Goal: Task Accomplishment & Management: Use online tool/utility

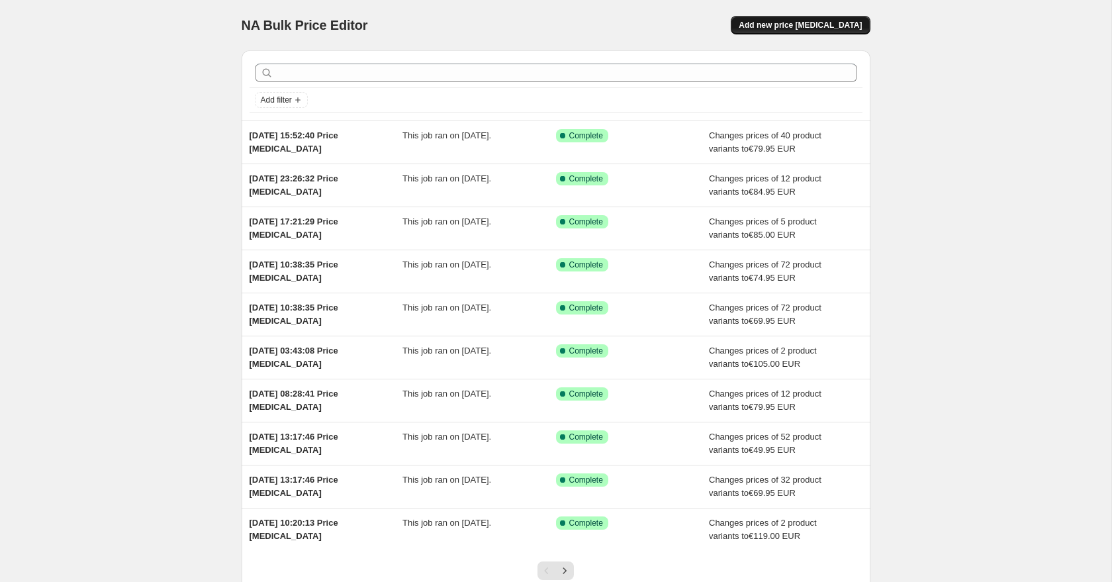
click at [815, 24] on span "Add new price change job" at bounding box center [800, 25] width 123 height 11
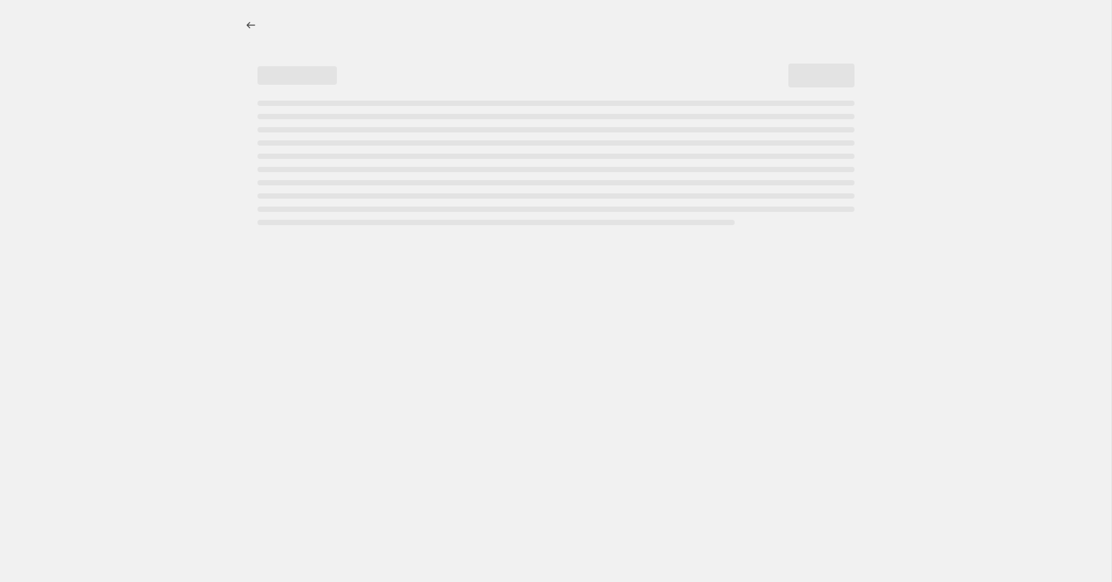
select select "percentage"
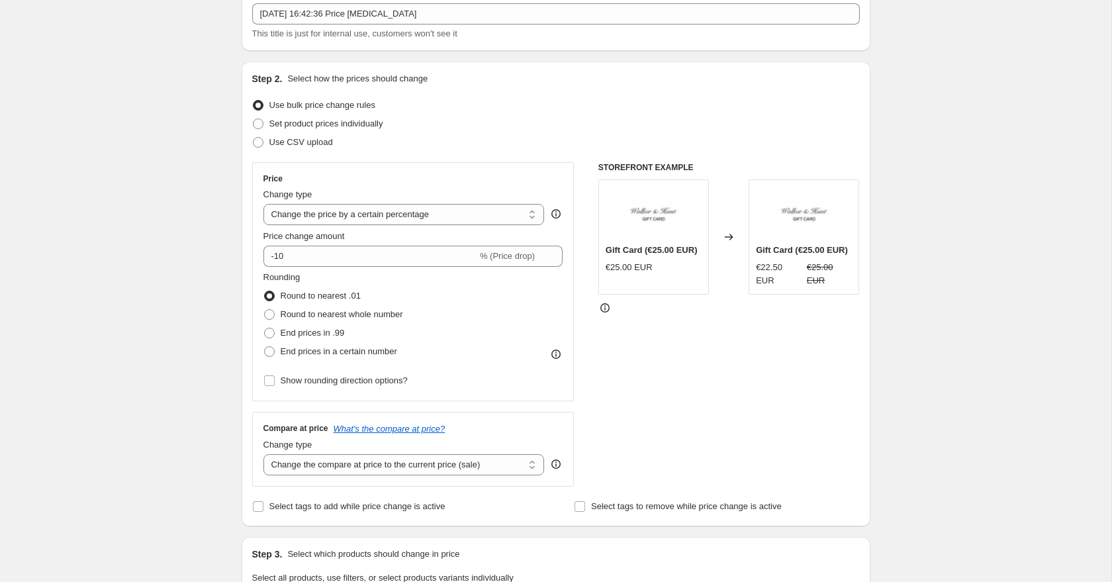
scroll to position [71, 0]
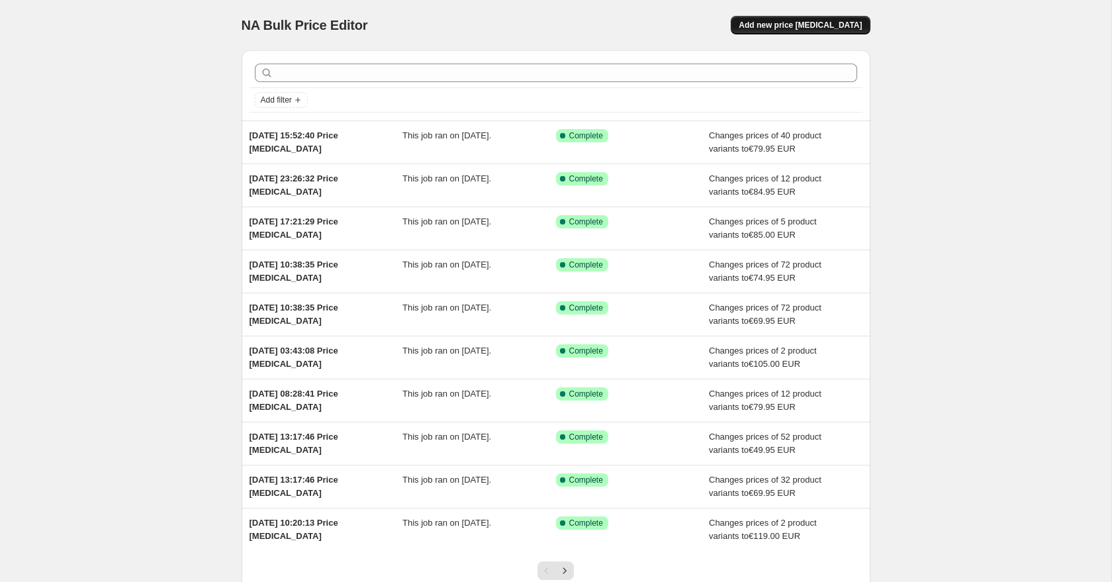
click at [789, 26] on span "Add new price [MEDICAL_DATA]" at bounding box center [800, 25] width 123 height 11
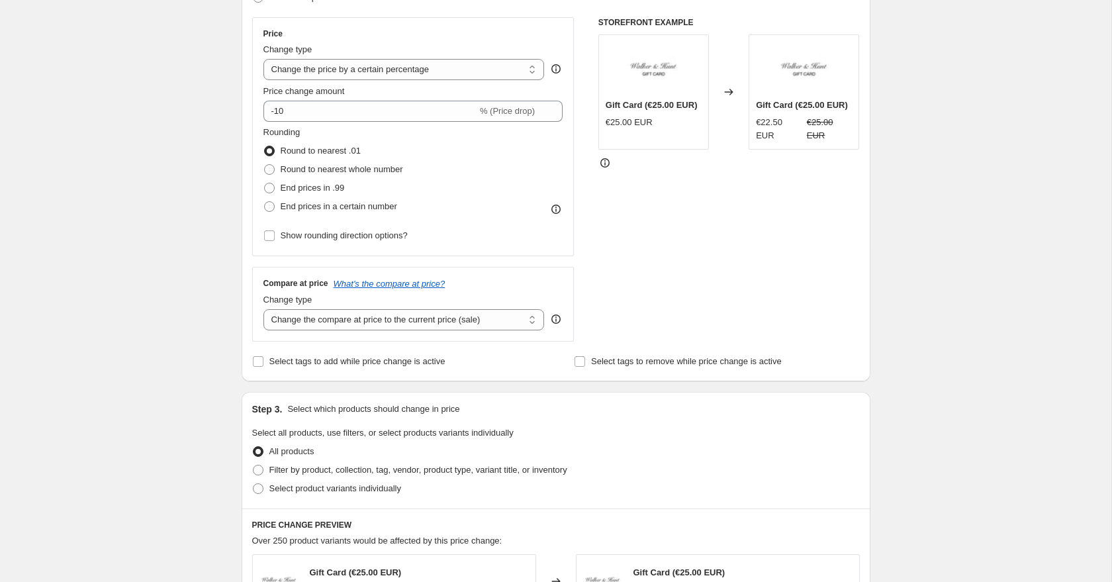
scroll to position [98, 0]
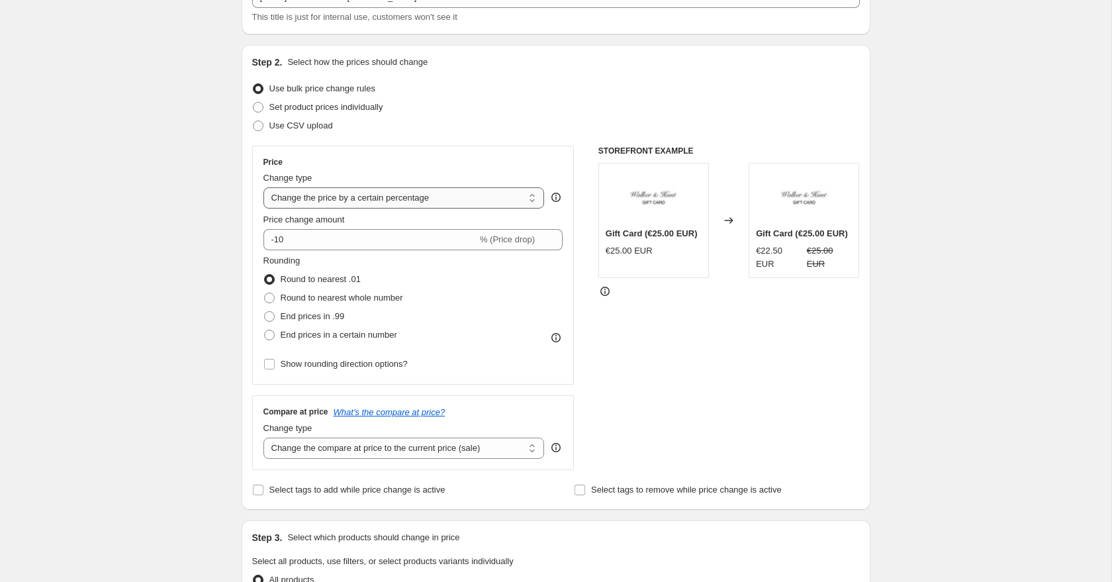
click at [346, 196] on select "Change the price to a certain amount Change the price by a certain amount Chang…" at bounding box center [403, 197] width 281 height 21
select select "to"
type input "80.00"
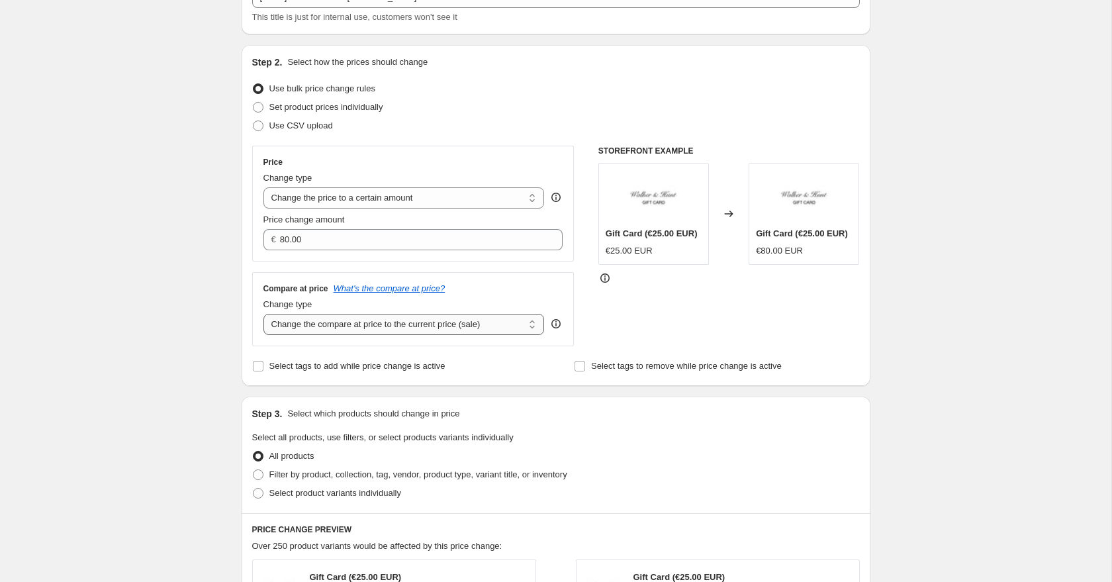
click at [363, 329] on select "Change the compare at price to the current price (sale) Change the compare at p…" at bounding box center [403, 324] width 281 height 21
select select "to"
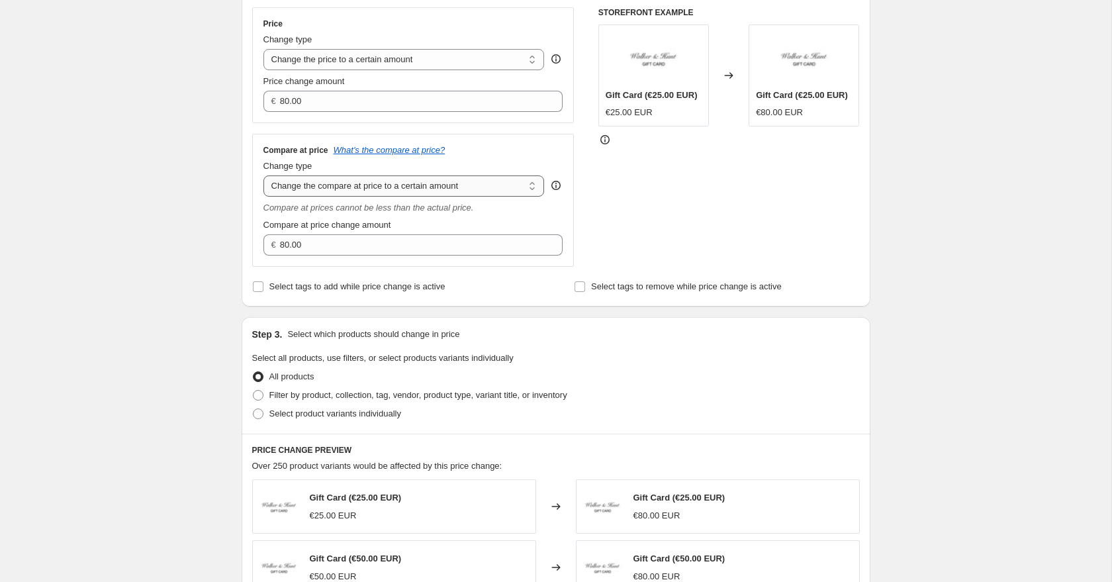
scroll to position [250, 0]
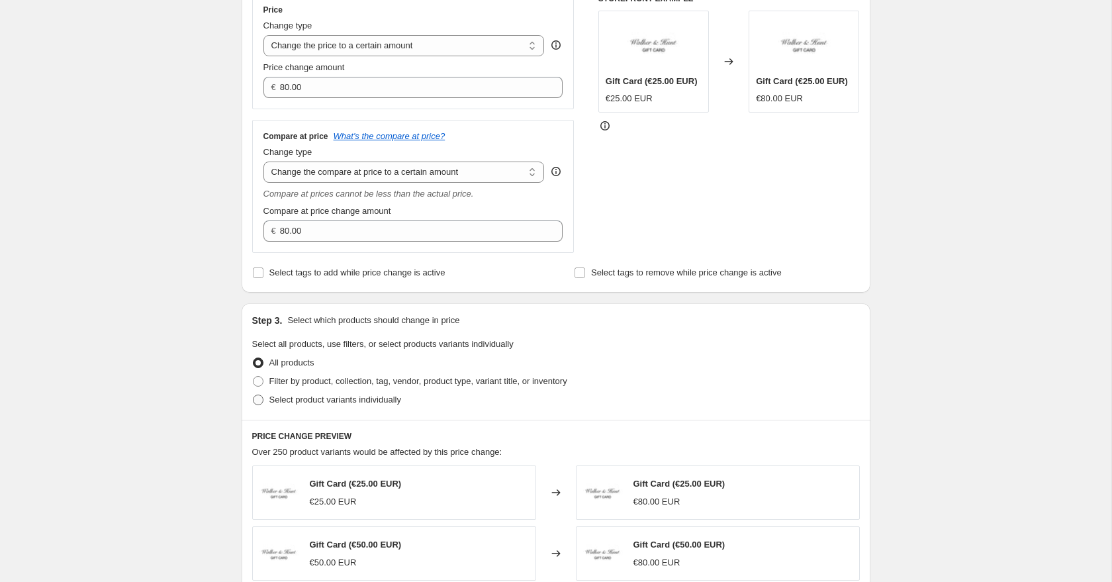
click at [257, 398] on span at bounding box center [258, 399] width 11 height 11
click at [253, 395] on input "Select product variants individually" at bounding box center [253, 394] width 1 height 1
radio input "true"
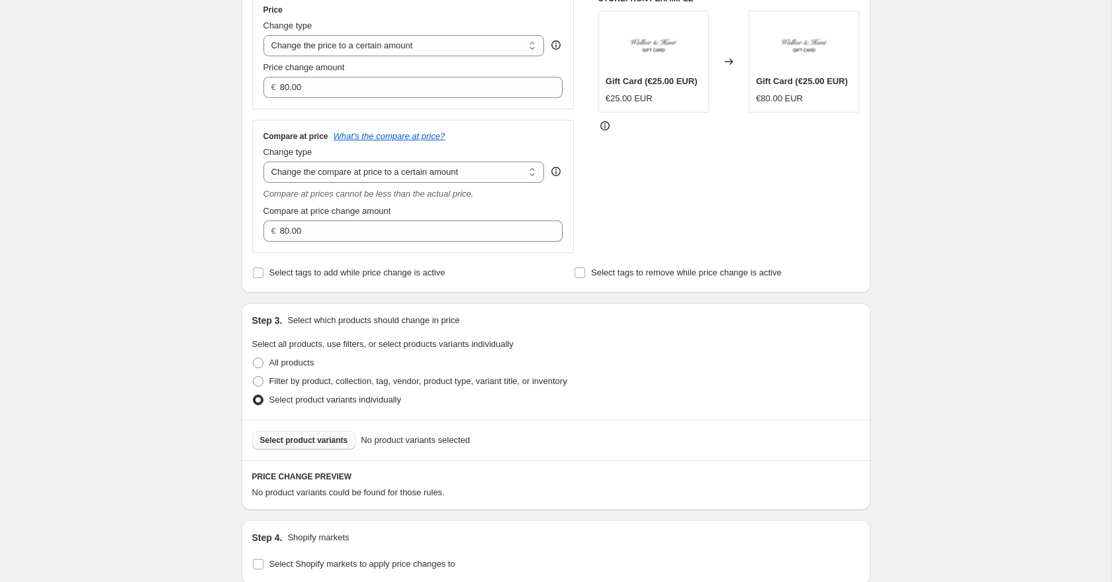
click at [346, 434] on button "Select product variants" at bounding box center [304, 440] width 104 height 19
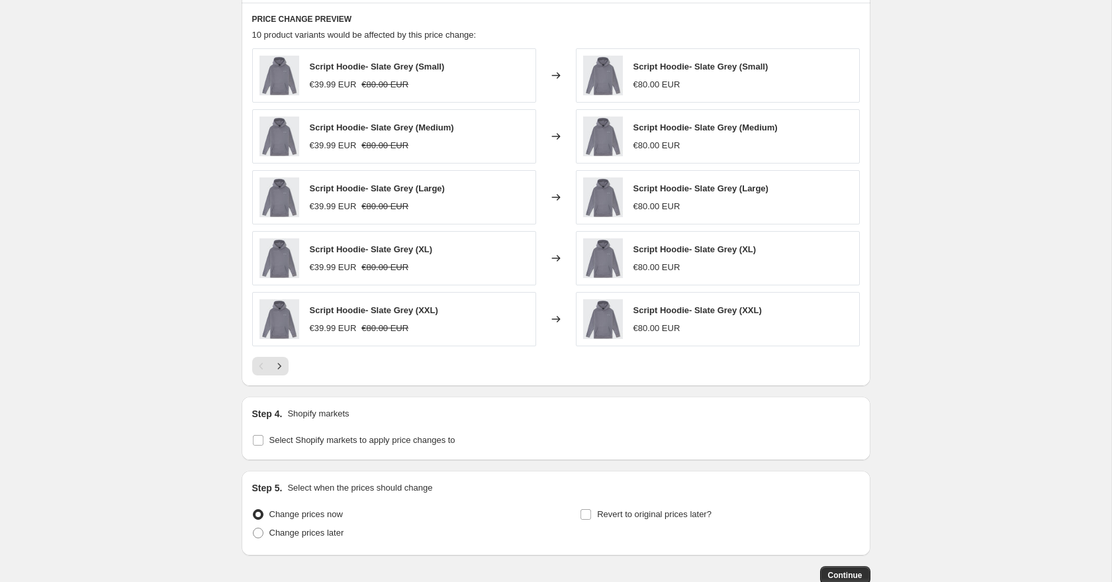
scroll to position [791, 0]
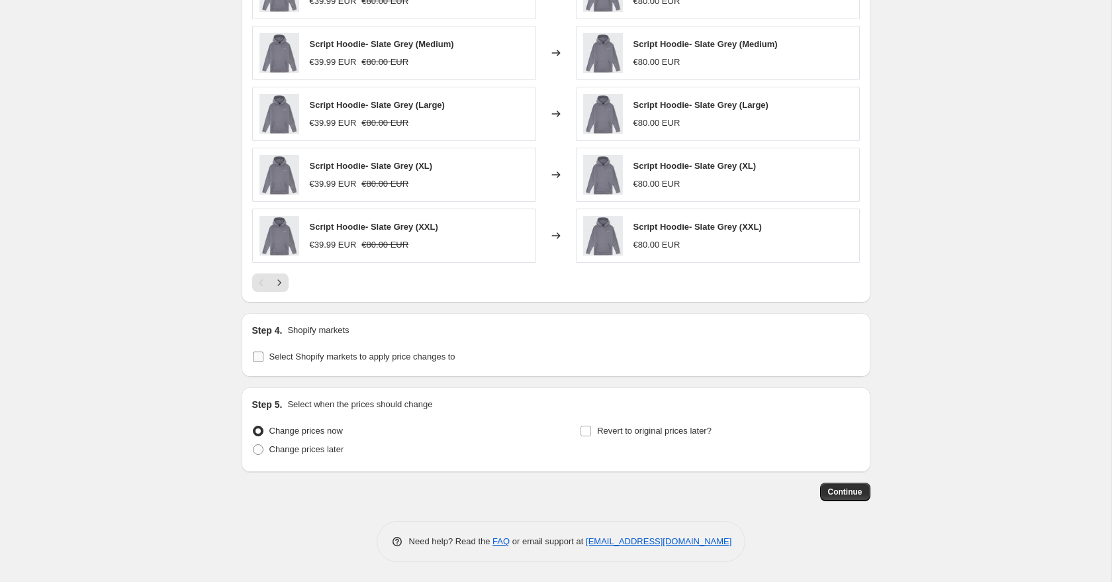
click at [261, 359] on input "Select Shopify markets to apply price changes to" at bounding box center [258, 356] width 11 height 11
checkbox input "true"
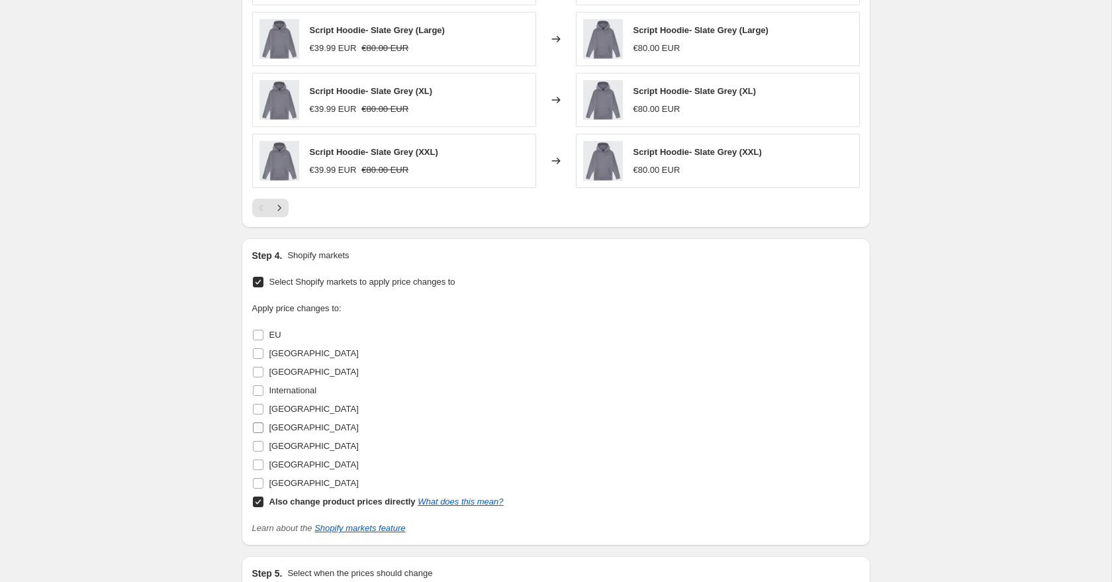
scroll to position [889, 0]
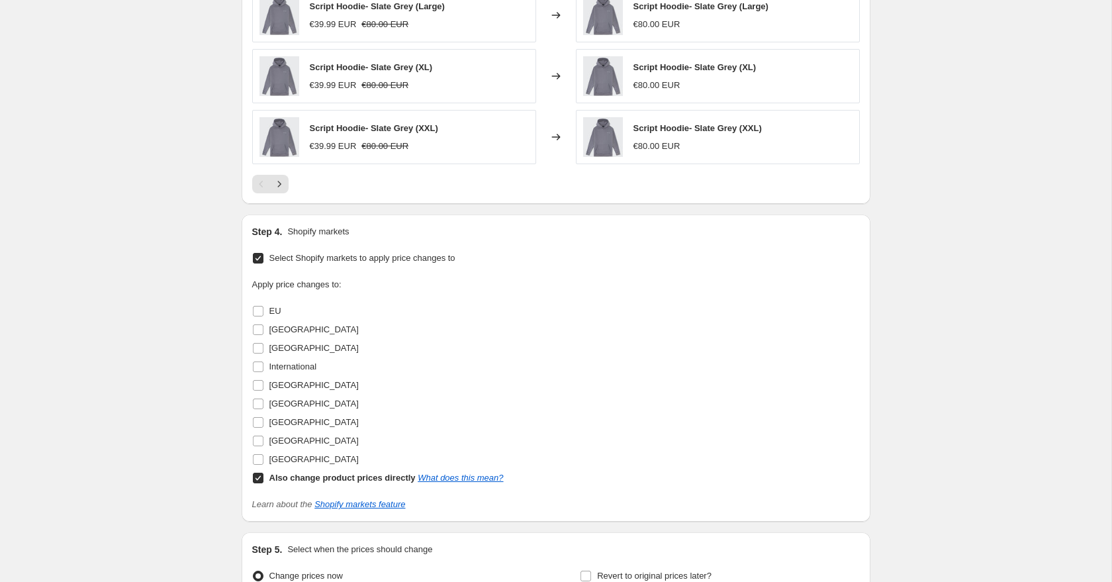
click at [257, 481] on input "Also change product prices directly What does this mean?" at bounding box center [258, 478] width 11 height 11
checkbox input "false"
click at [263, 387] on input "Ireland" at bounding box center [258, 385] width 11 height 11
checkbox input "true"
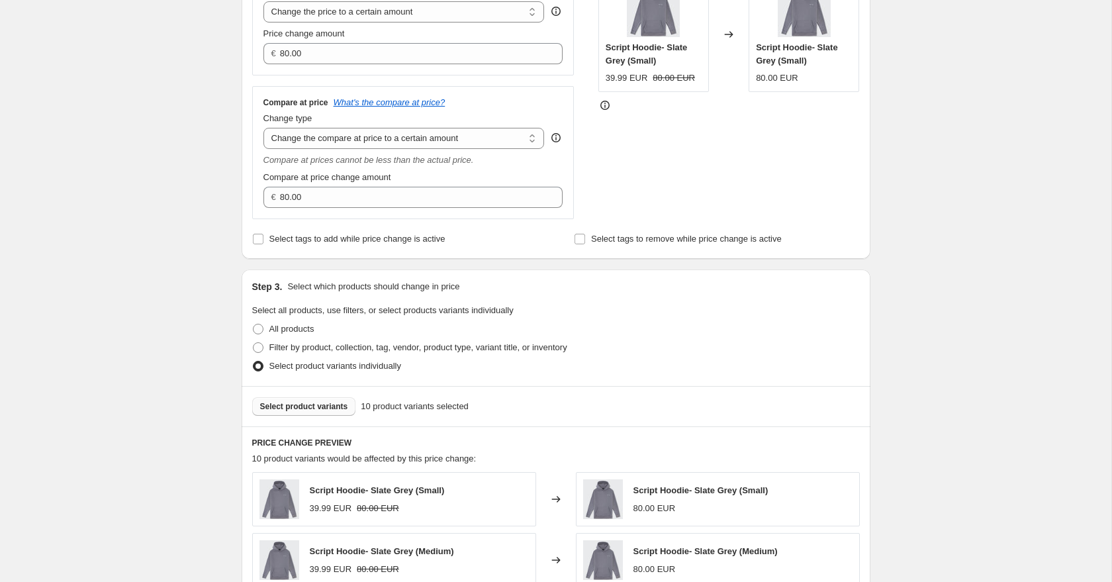
scroll to position [311, 0]
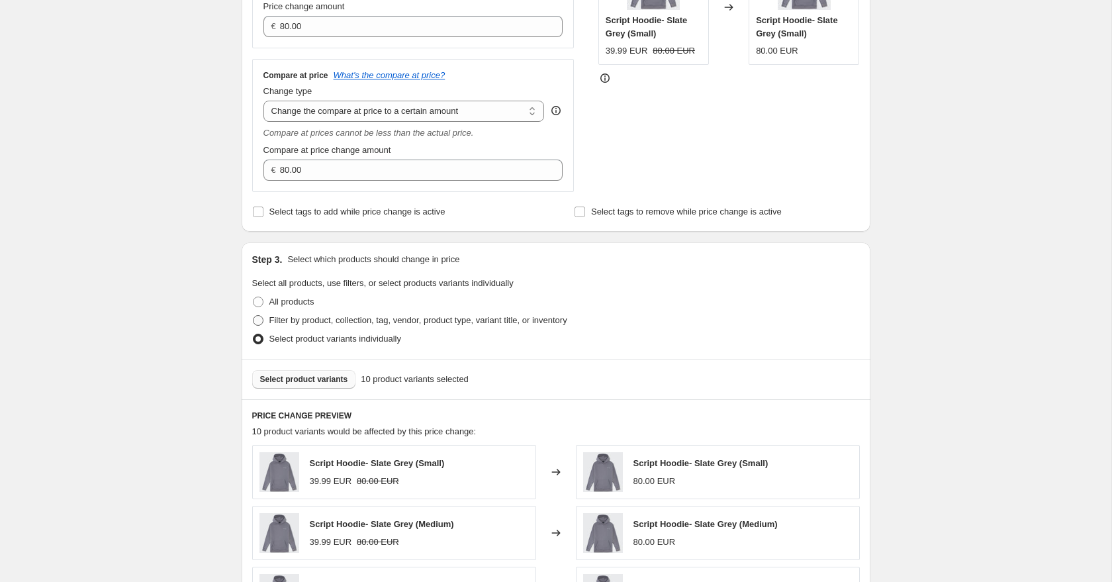
click at [264, 322] on label "Filter by product, collection, tag, vendor, product type, variant title, or inv…" at bounding box center [409, 320] width 315 height 19
click at [253, 316] on input "Filter by product, collection, tag, vendor, product type, variant title, or inv…" at bounding box center [253, 315] width 1 height 1
radio input "true"
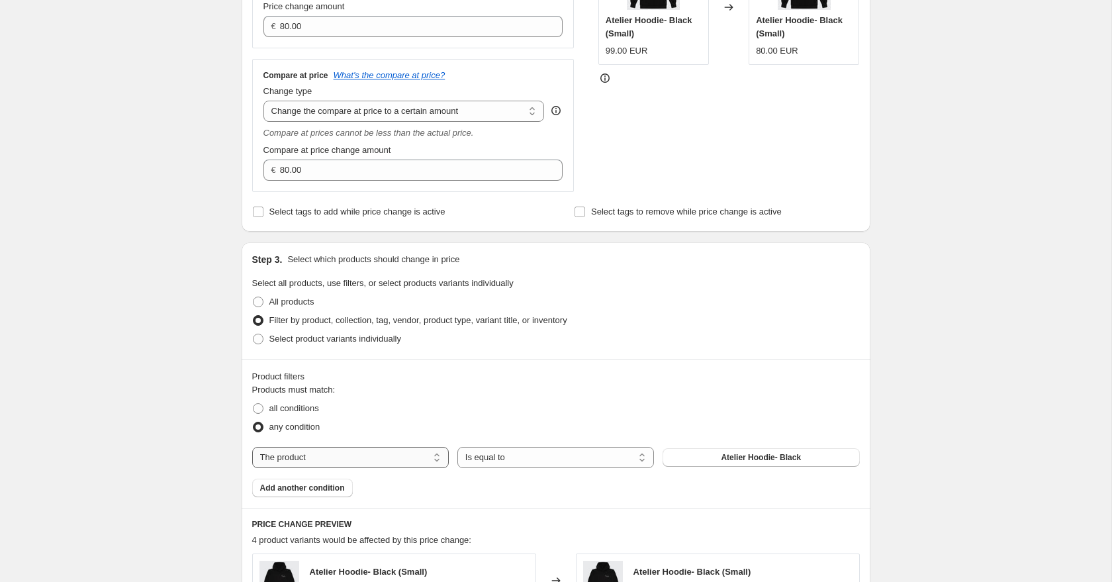
click at [363, 454] on select "The product The product's collection The product's tag The product's vendor The…" at bounding box center [350, 457] width 197 height 21
select select "collection"
click at [745, 458] on span "2 Summer Shirts for $70" at bounding box center [760, 457] width 91 height 11
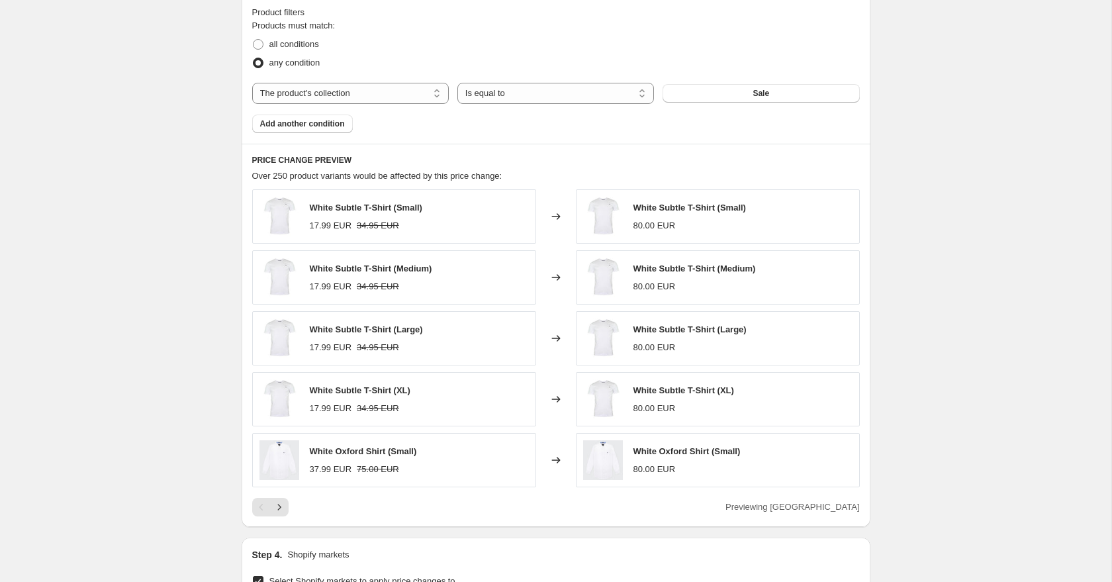
scroll to position [780, 0]
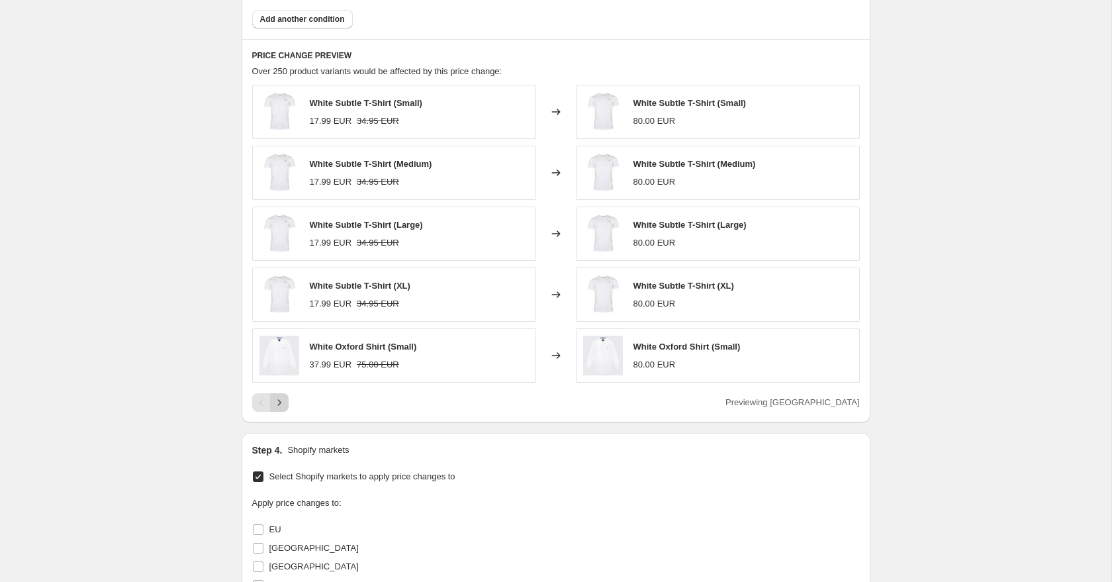
click at [284, 402] on icon "Next" at bounding box center [279, 402] width 13 height 13
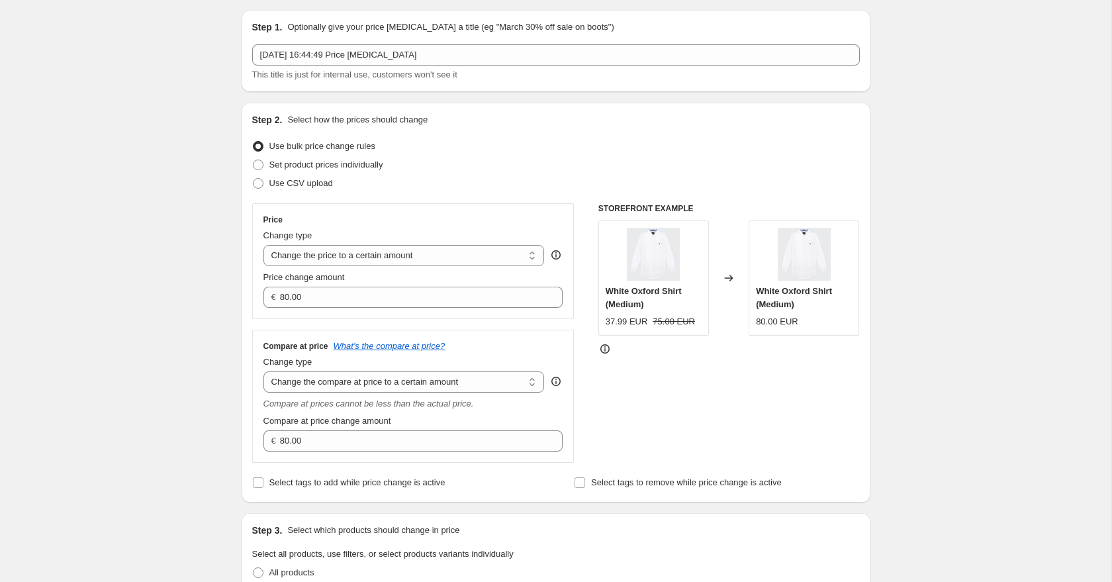
scroll to position [0, 0]
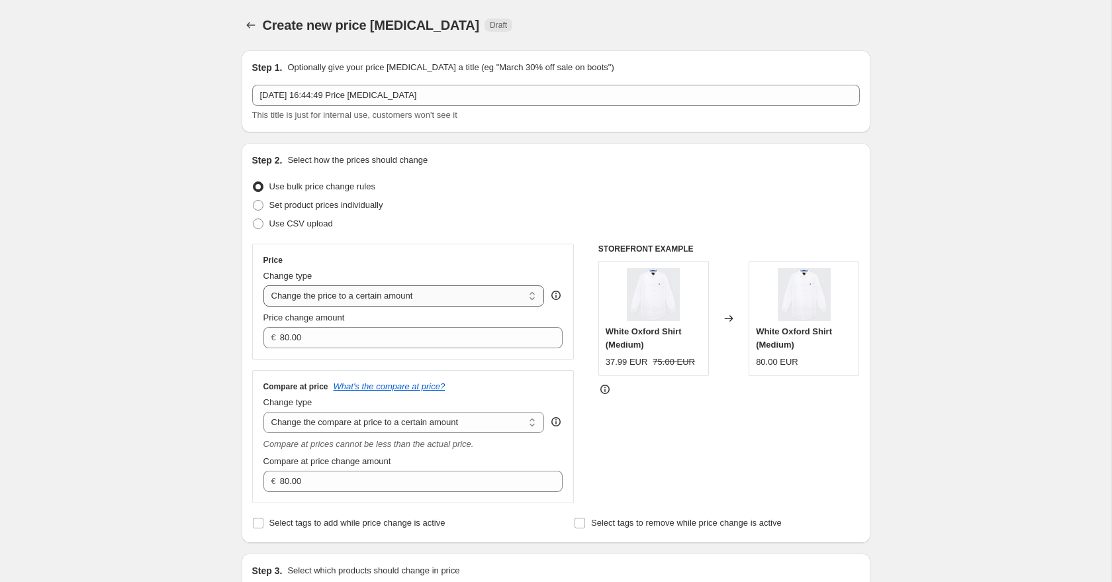
click at [366, 300] on select "Change the price to a certain amount Change the price by a certain amount Chang…" at bounding box center [403, 295] width 281 height 21
select select "percentage"
type input "-15"
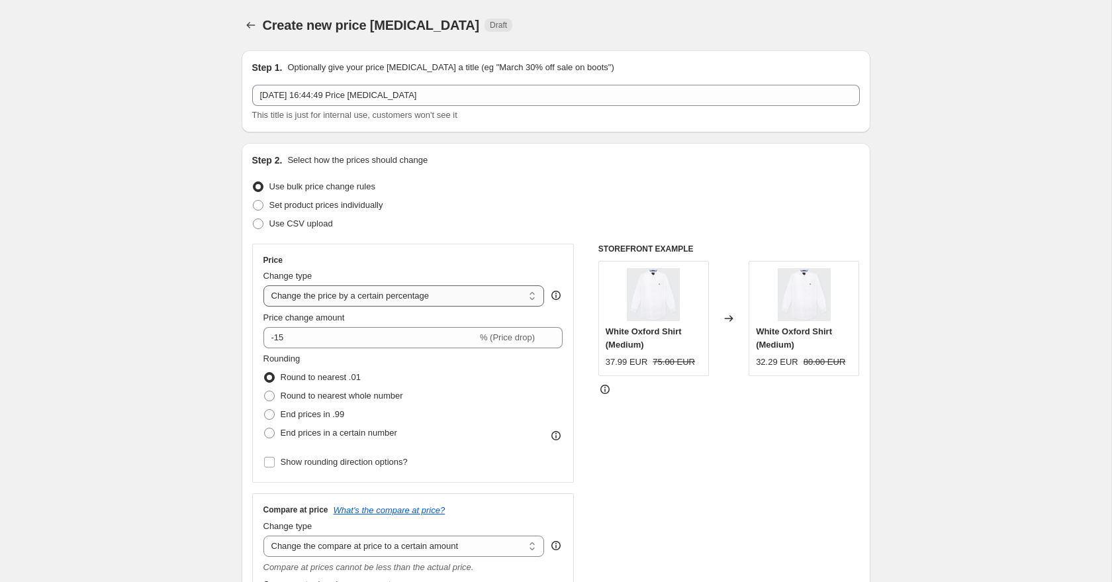
click at [344, 289] on select "Change the price to a certain amount Change the price by a certain amount Chang…" at bounding box center [403, 295] width 281 height 21
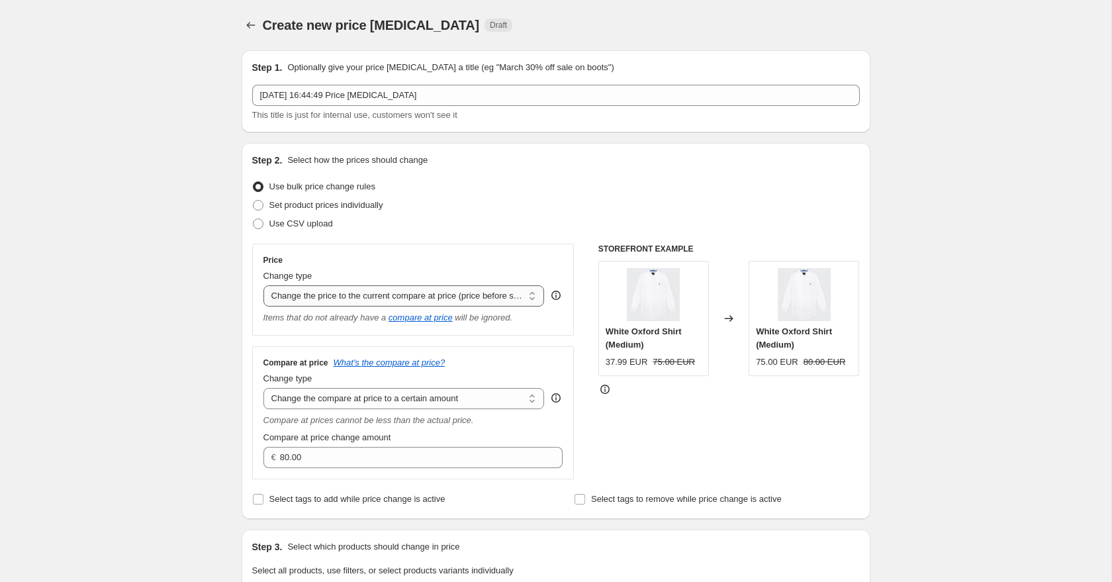
click at [357, 302] on select "Change the price to a certain amount Change the price by a certain amount Chang…" at bounding box center [403, 295] width 281 height 21
select select "pcap"
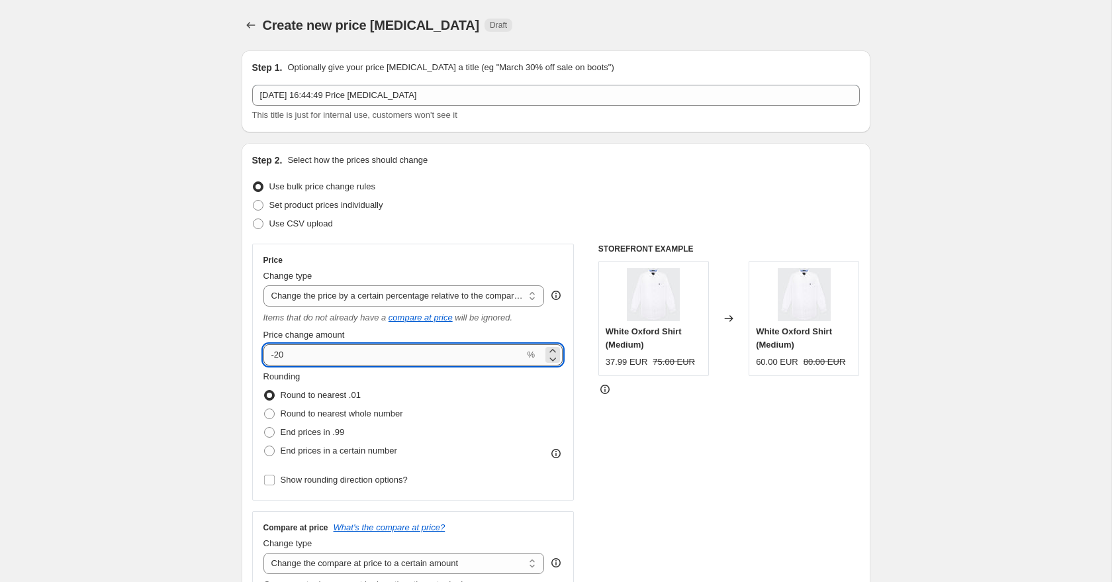
click at [308, 365] on input "-20" at bounding box center [393, 354] width 261 height 21
type input "-2"
type input "-70.1"
click at [267, 481] on input "Show rounding direction options?" at bounding box center [269, 480] width 11 height 11
checkbox input "true"
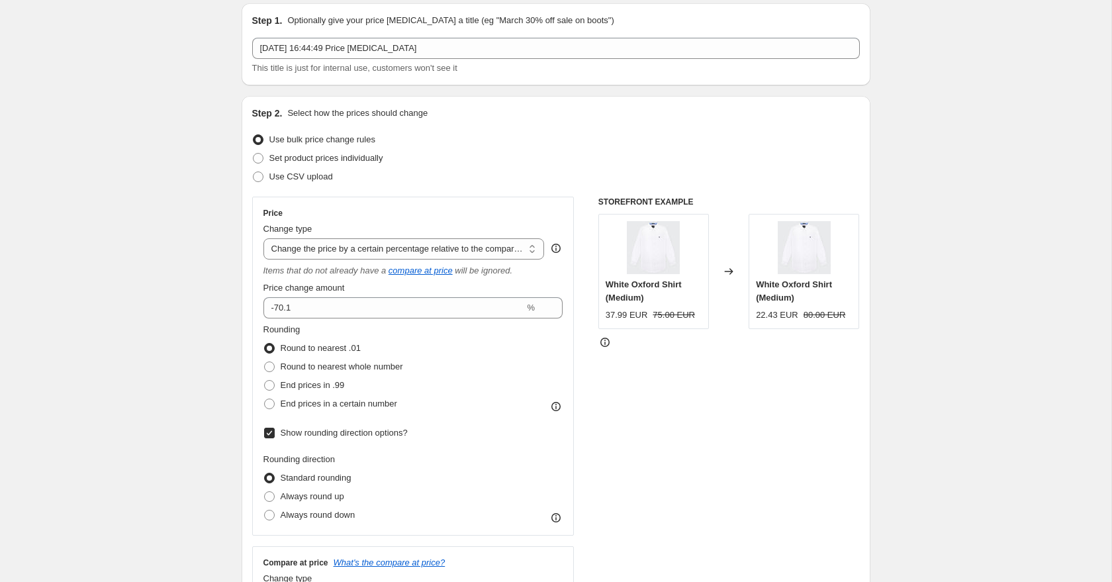
scroll to position [46, 0]
click at [271, 370] on span at bounding box center [269, 367] width 11 height 11
click at [265, 363] on input "Round to nearest whole number" at bounding box center [264, 362] width 1 height 1
radio input "true"
click at [269, 385] on span at bounding box center [269, 386] width 11 height 11
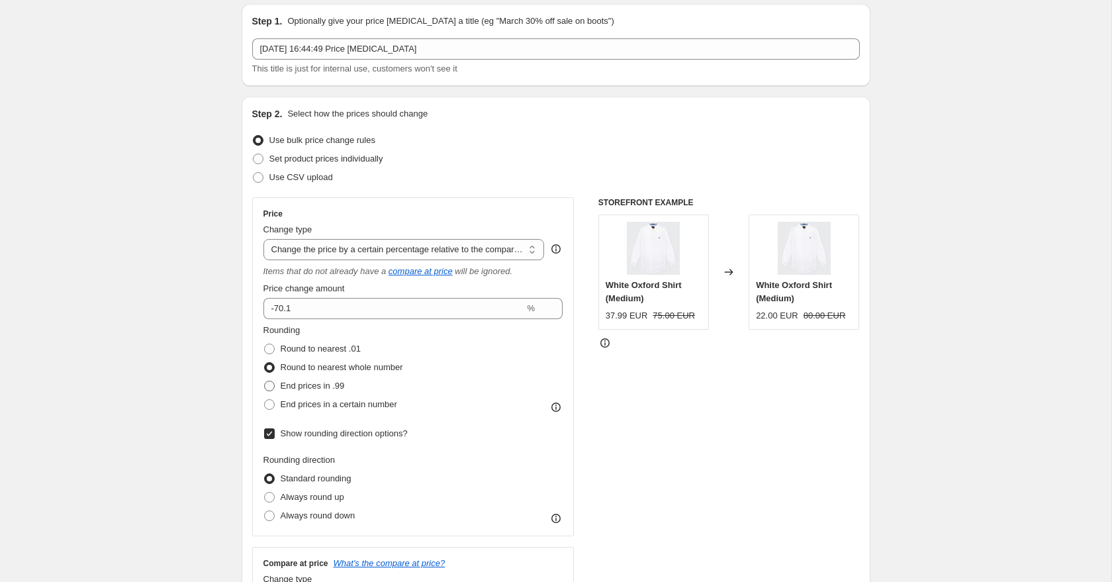
click at [265, 381] on input "End prices in .99" at bounding box center [264, 381] width 1 height 1
radio input "true"
click at [302, 307] on input "-70.1" at bounding box center [393, 308] width 261 height 21
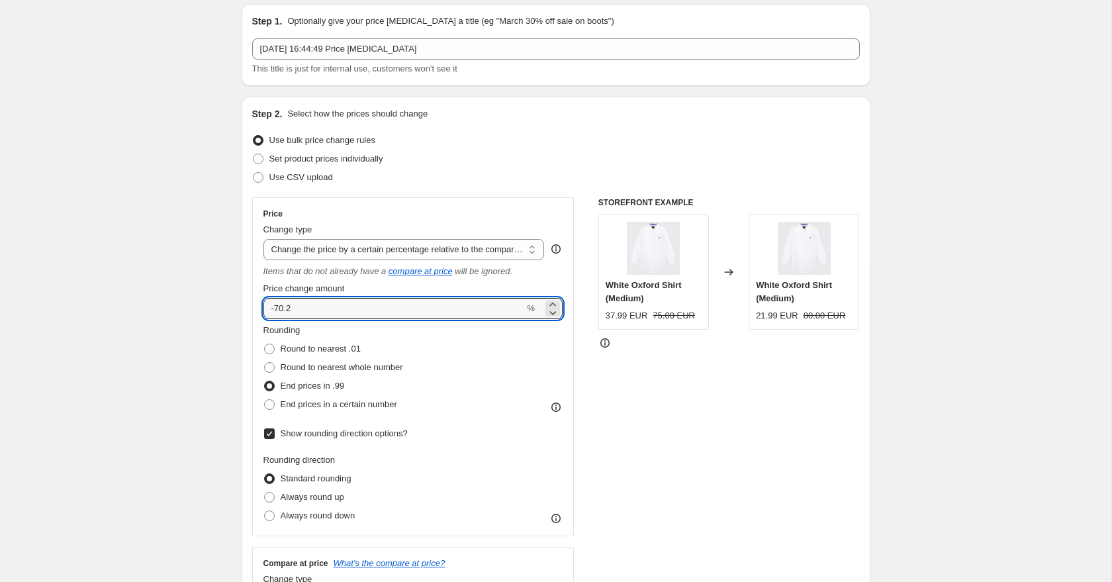
type input "-70.2"
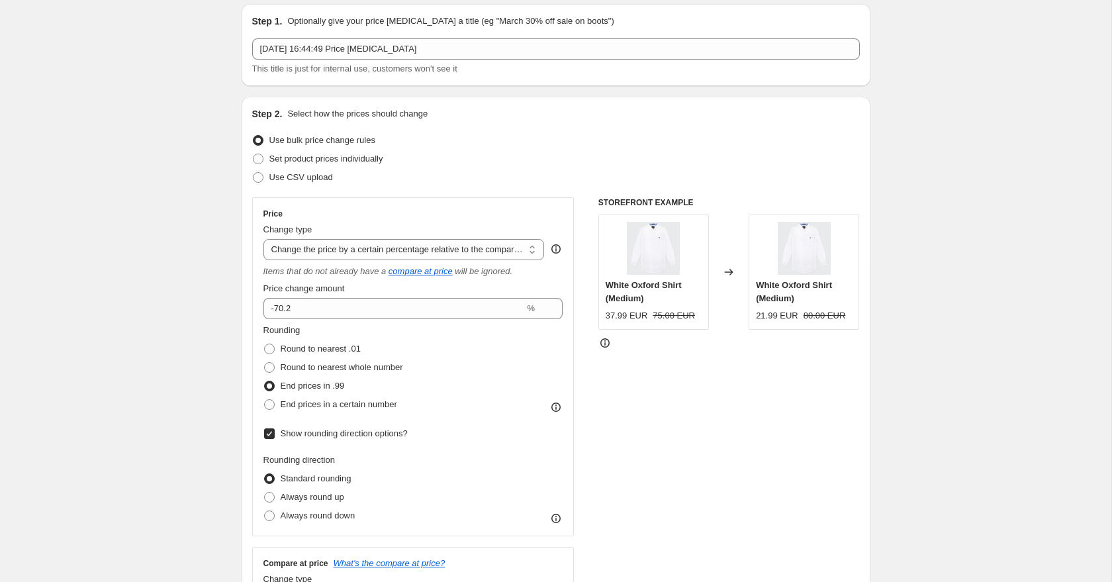
click at [336, 254] on select "Change the price to a certain amount Change the price by a certain amount Chang…" at bounding box center [403, 249] width 281 height 21
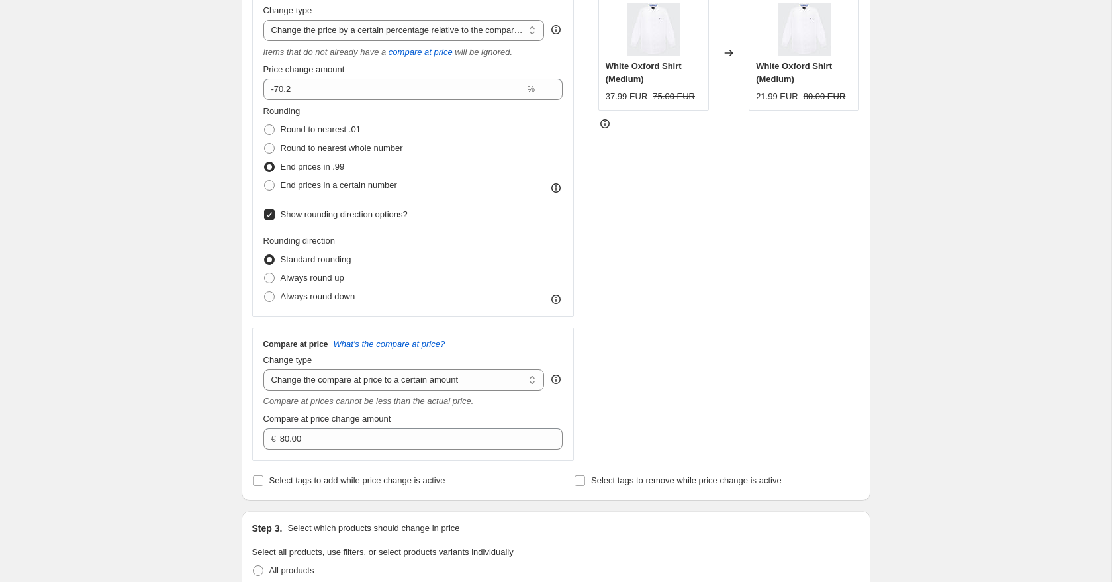
scroll to position [275, 0]
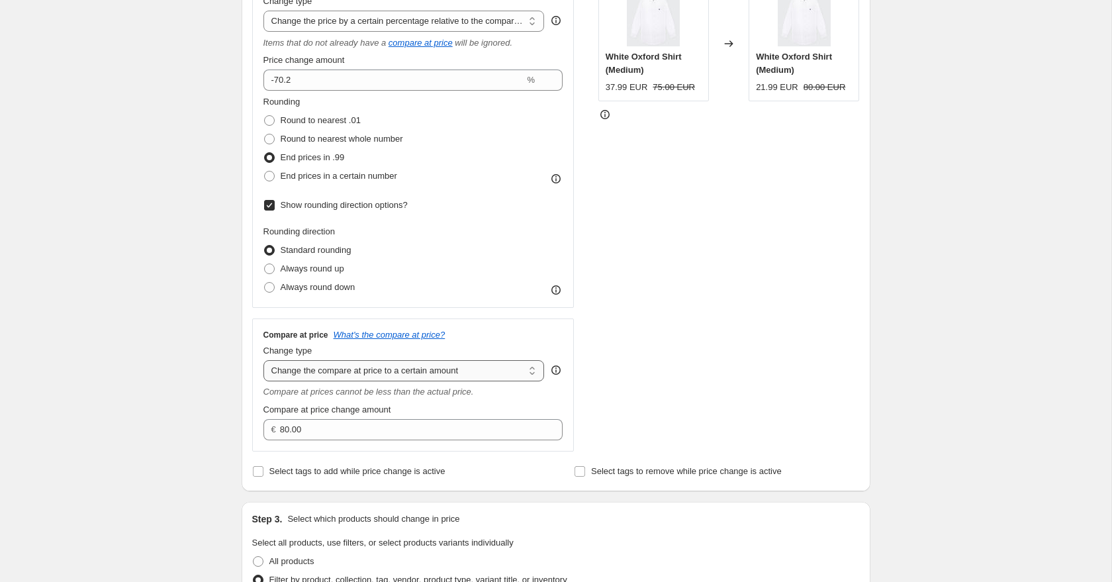
click at [296, 373] on select "Change the compare at price to the current price (sale) Change the compare at p…" at bounding box center [403, 370] width 281 height 21
select select "no_change"
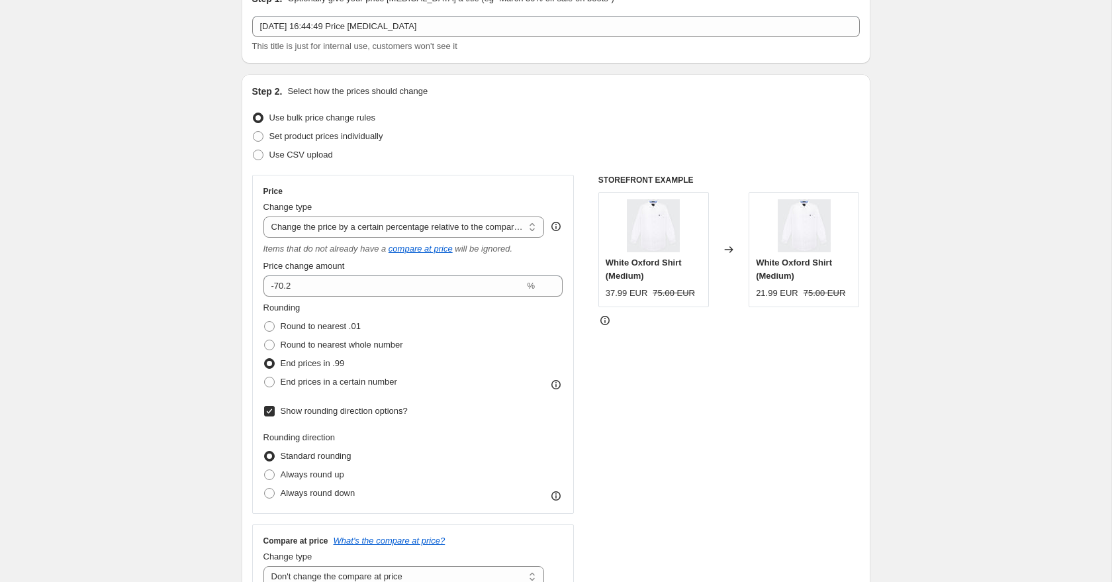
scroll to position [79, 0]
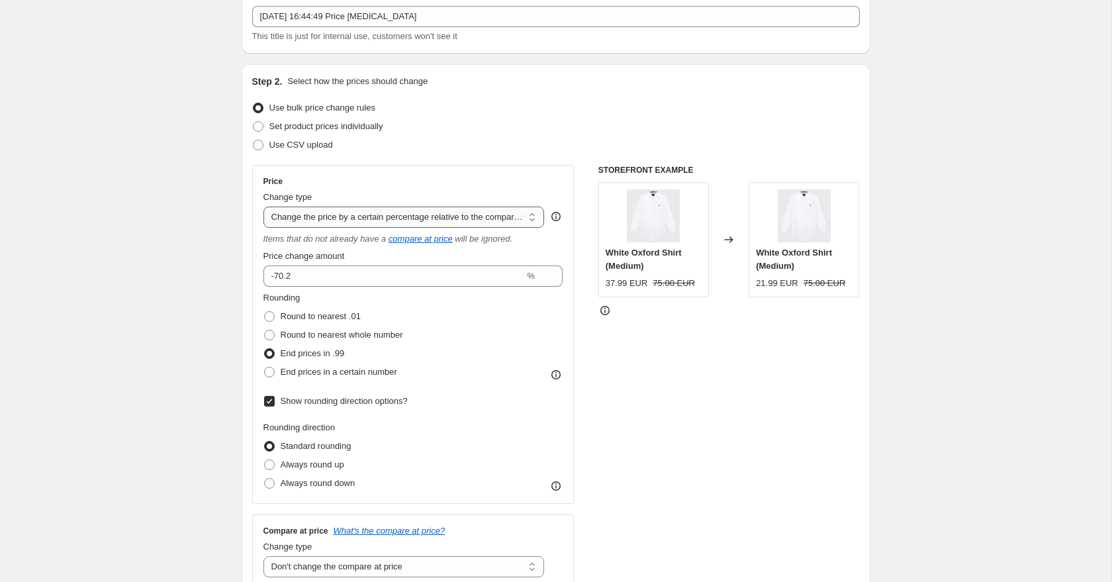
click at [318, 219] on select "Change the price to a certain amount Change the price by a certain amount Chang…" at bounding box center [403, 216] width 281 height 21
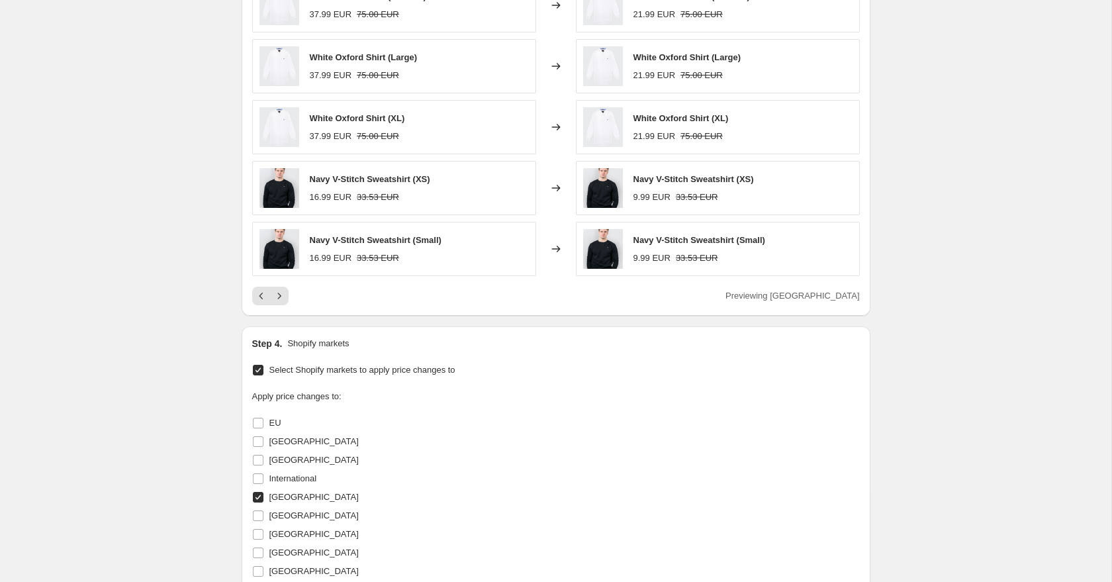
scroll to position [1185, 0]
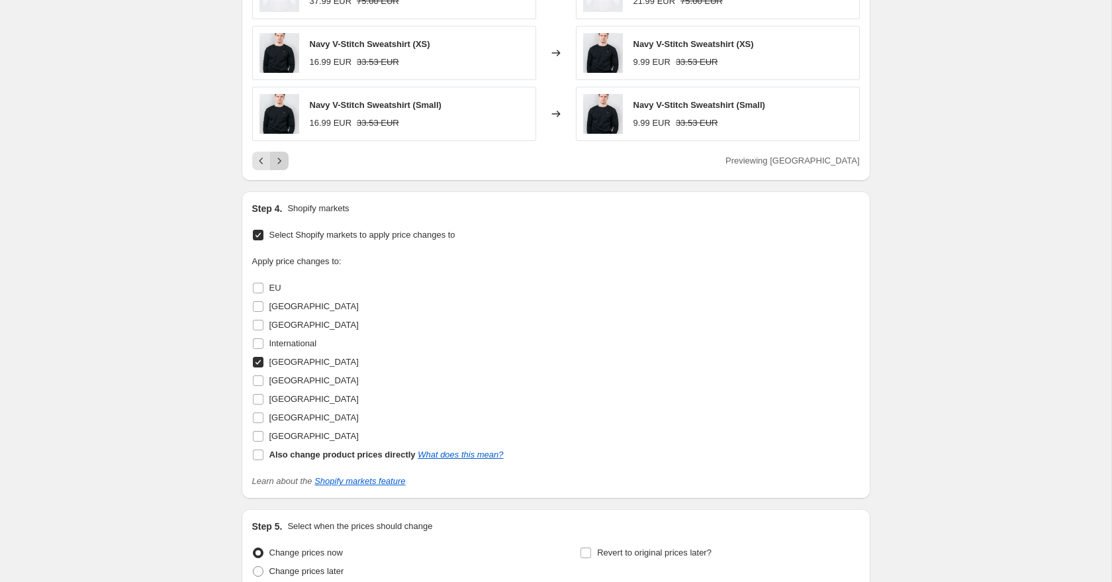
click at [285, 159] on icon "Next" at bounding box center [279, 160] width 13 height 13
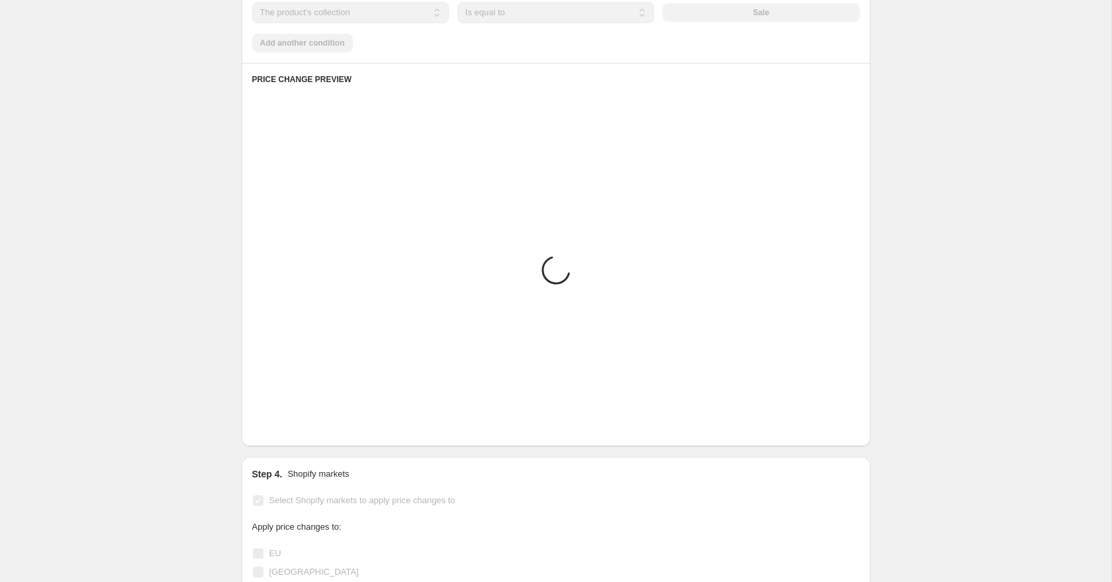
scroll to position [908, 0]
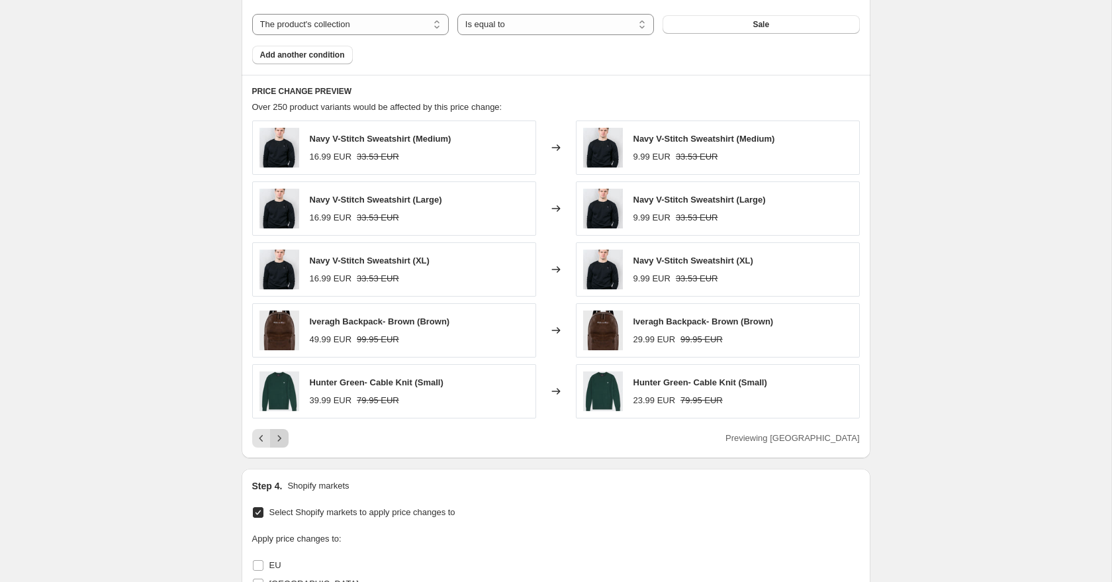
click at [283, 437] on icon "Next" at bounding box center [279, 437] width 13 height 13
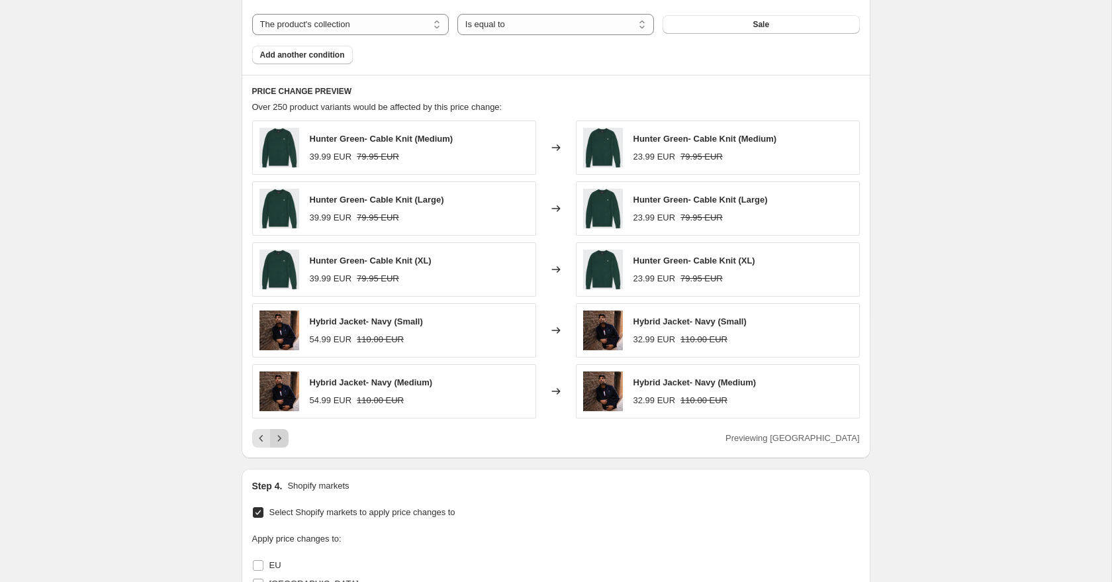
click at [283, 437] on icon "Next" at bounding box center [279, 437] width 13 height 13
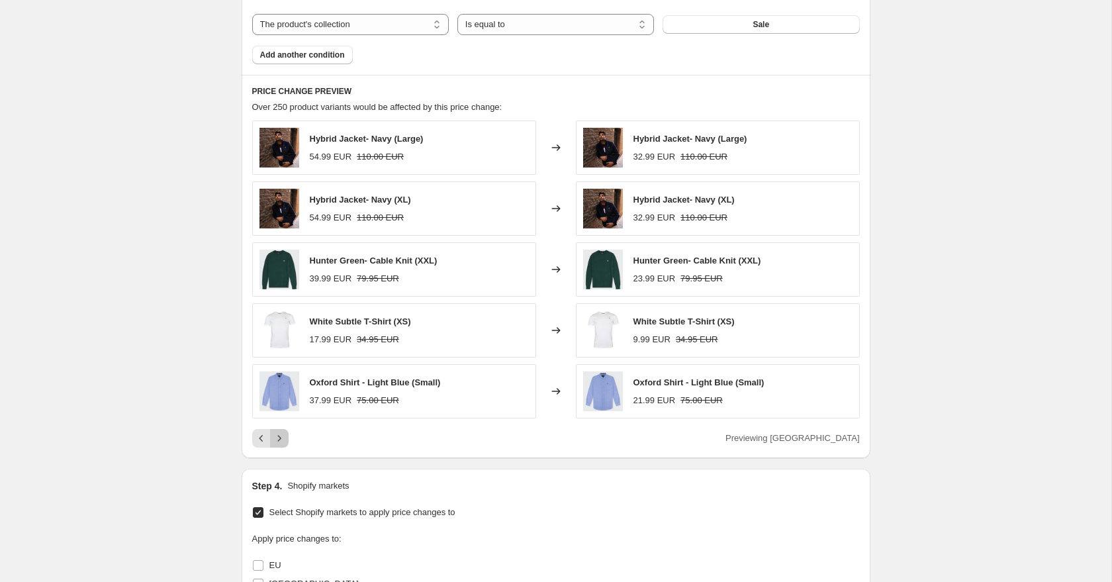
click at [282, 440] on icon "Next" at bounding box center [279, 437] width 13 height 13
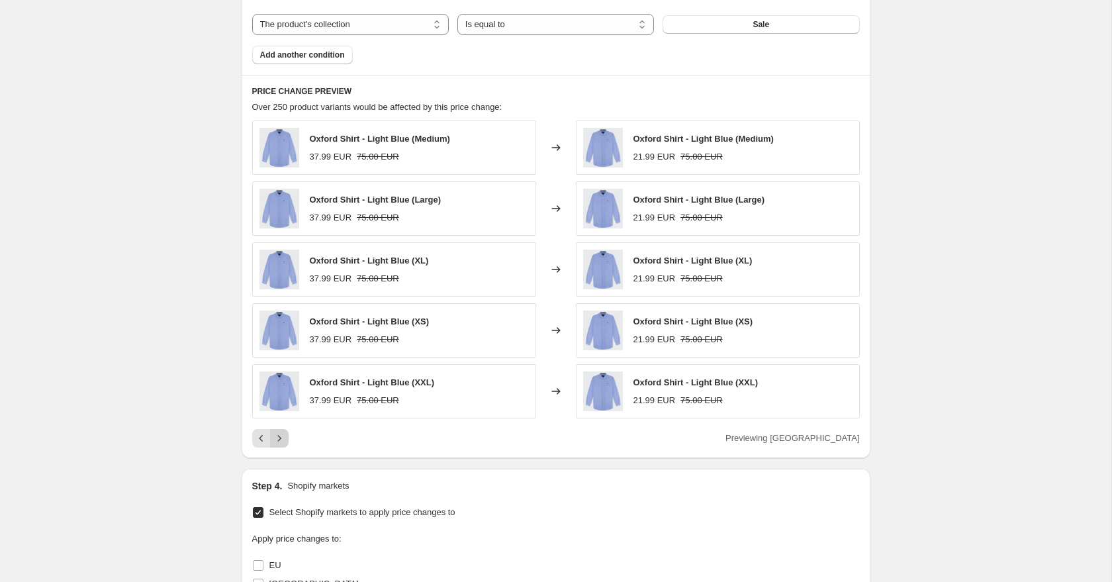
click at [282, 440] on icon "Next" at bounding box center [279, 437] width 13 height 13
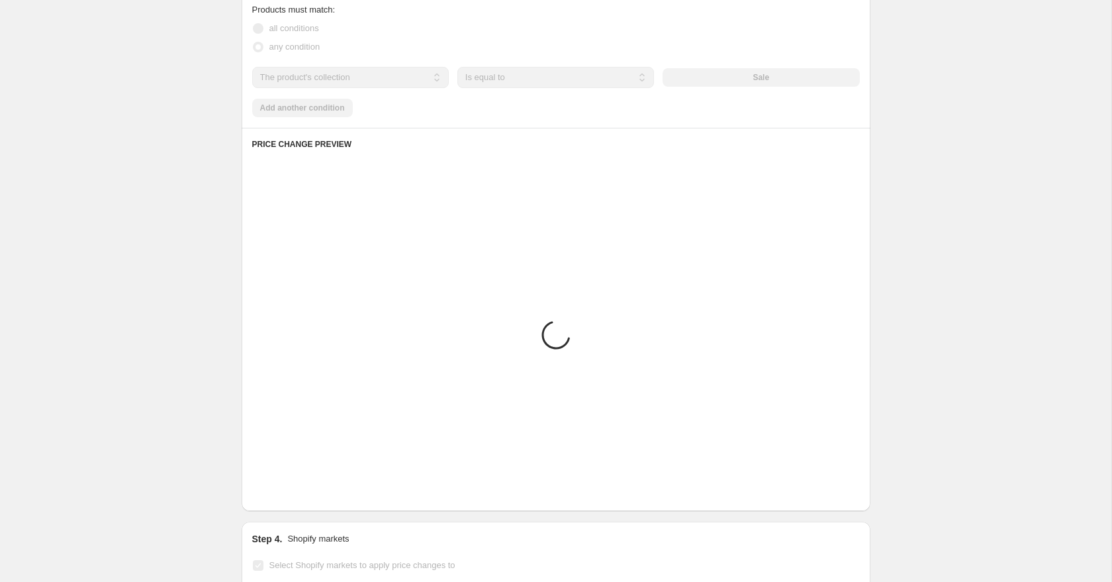
scroll to position [858, 0]
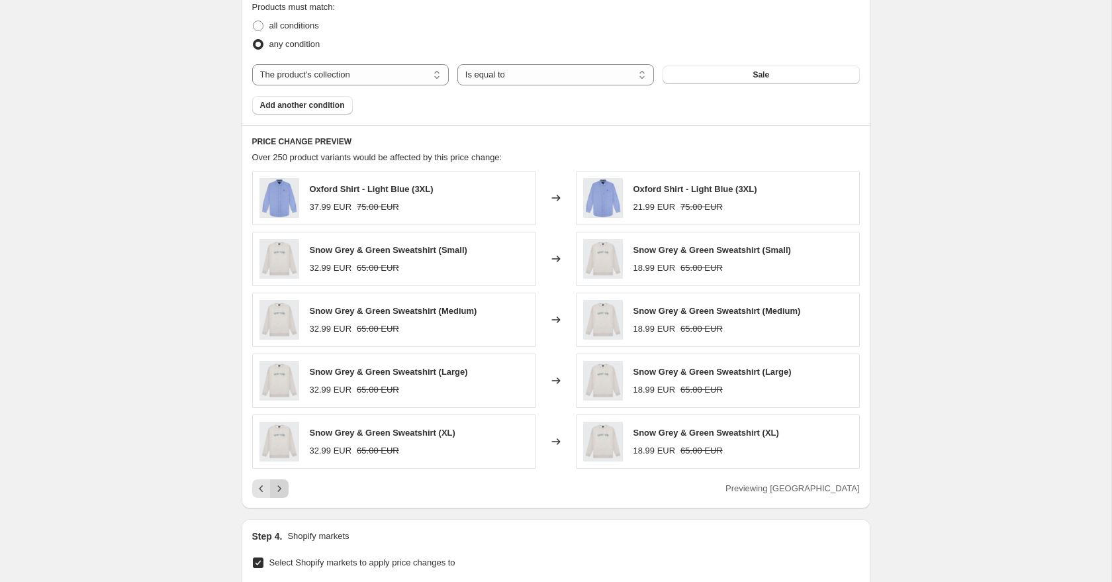
click at [280, 490] on icon "Next" at bounding box center [279, 488] width 13 height 13
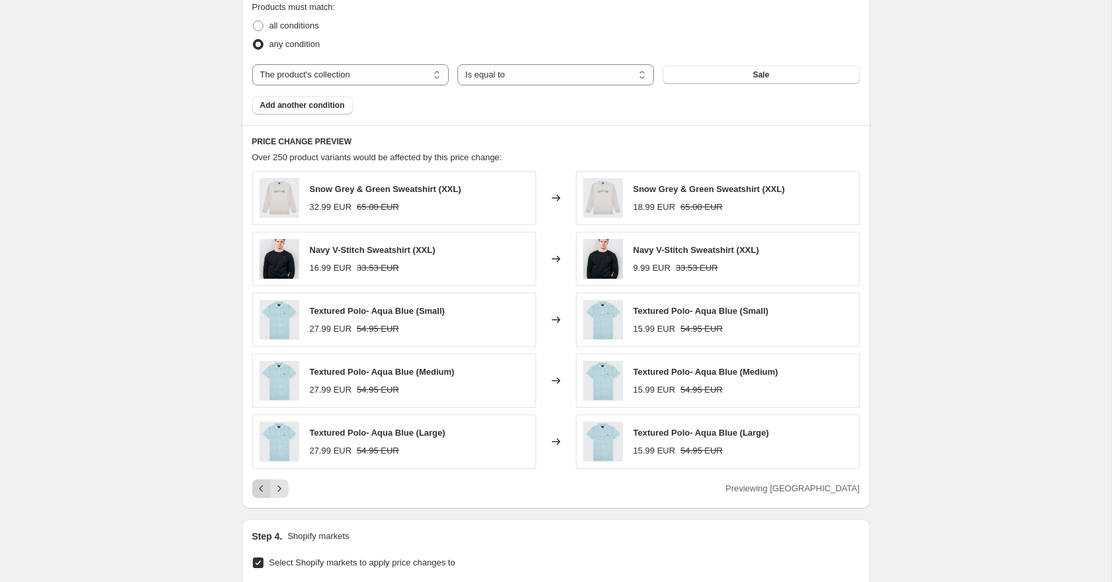
click at [257, 494] on icon "Previous" at bounding box center [261, 488] width 13 height 13
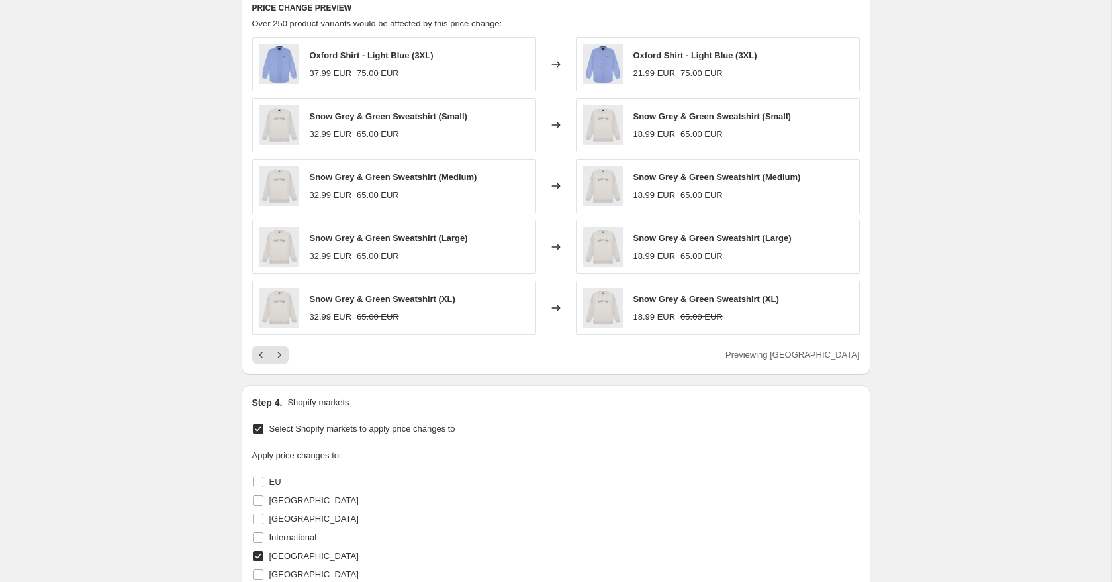
scroll to position [955, 0]
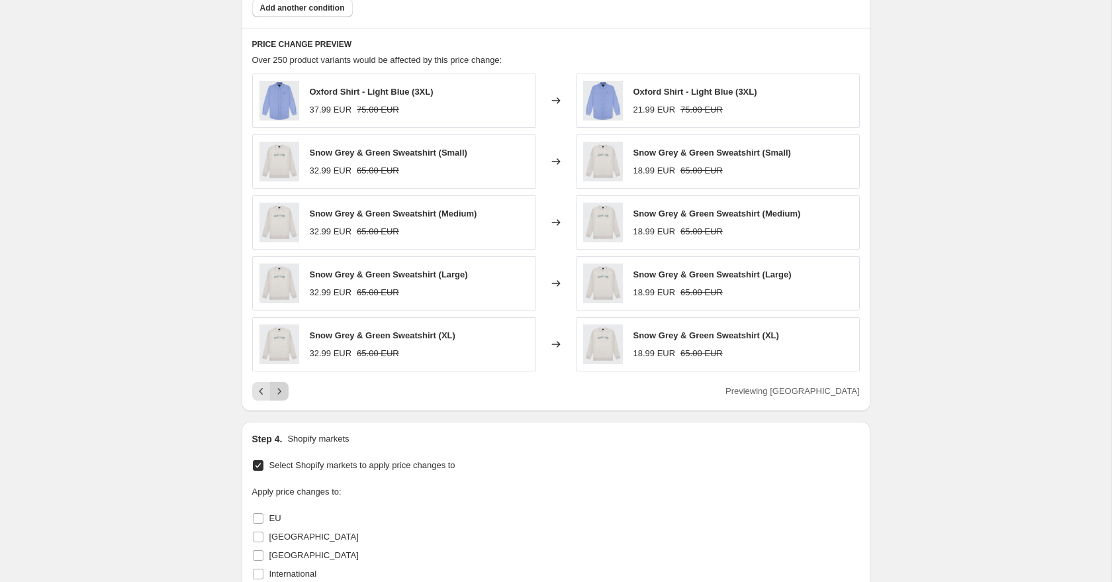
click at [286, 394] on button "Next" at bounding box center [279, 391] width 19 height 19
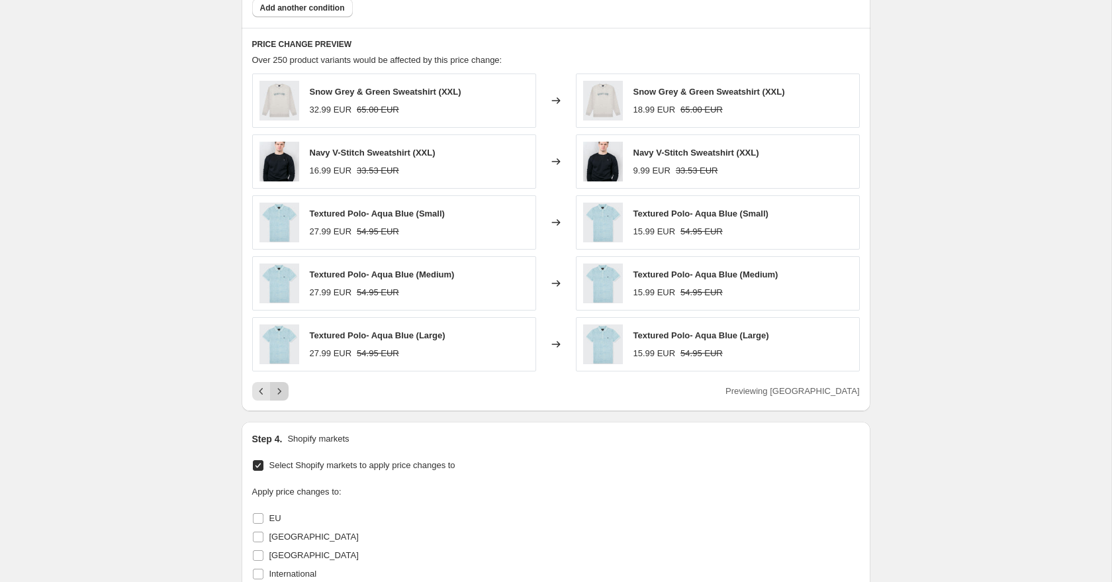
click at [286, 394] on button "Next" at bounding box center [279, 391] width 19 height 19
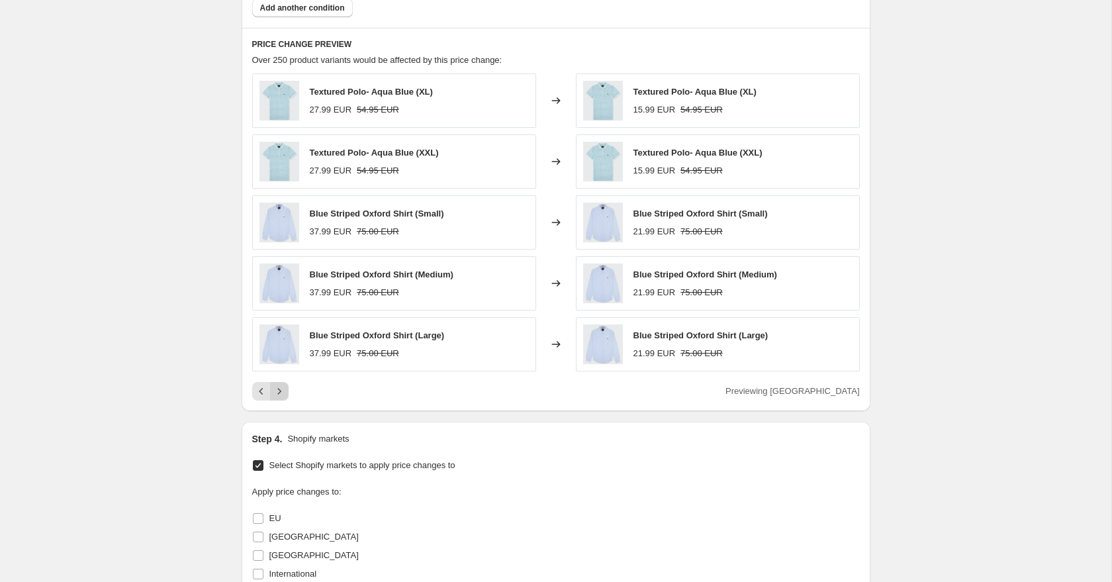
click at [286, 394] on button "Next" at bounding box center [279, 391] width 19 height 19
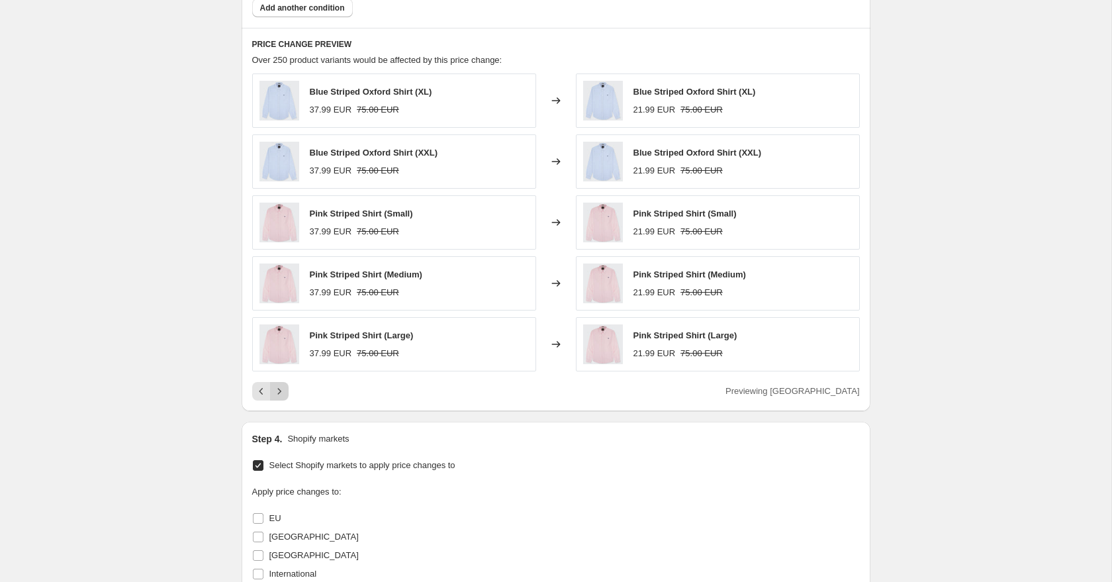
click at [286, 394] on button "Next" at bounding box center [279, 391] width 19 height 19
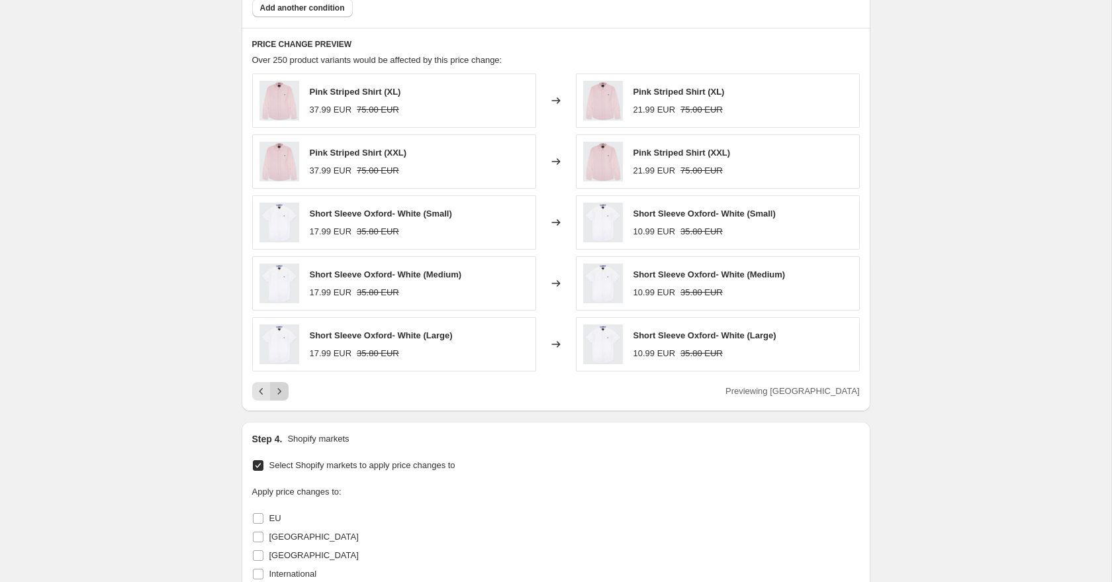
click at [286, 394] on button "Next" at bounding box center [279, 391] width 19 height 19
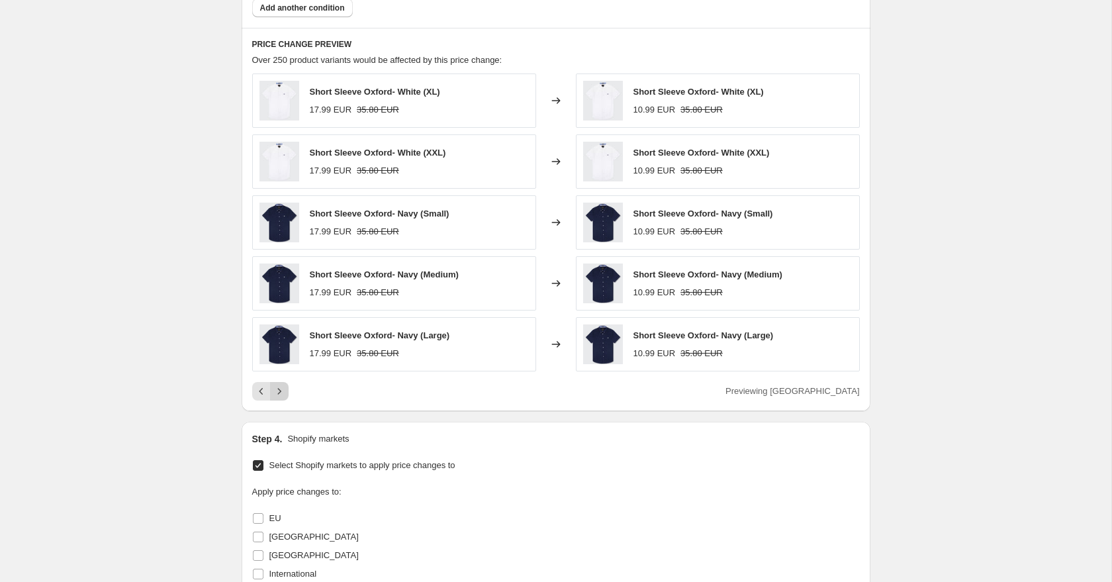
click at [286, 394] on button "Next" at bounding box center [279, 391] width 19 height 19
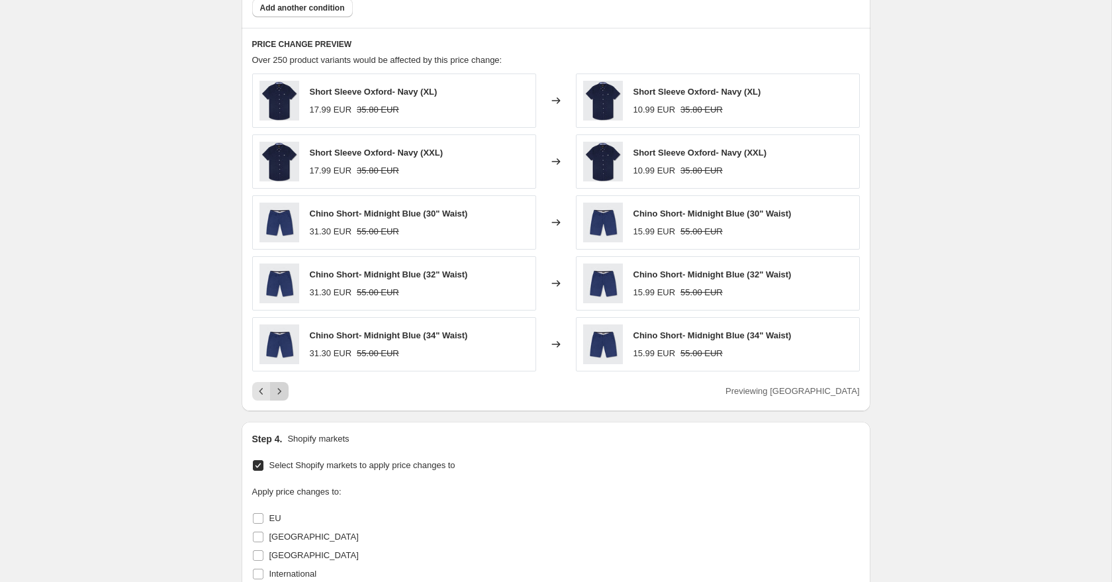
click at [286, 394] on button "Next" at bounding box center [279, 391] width 19 height 19
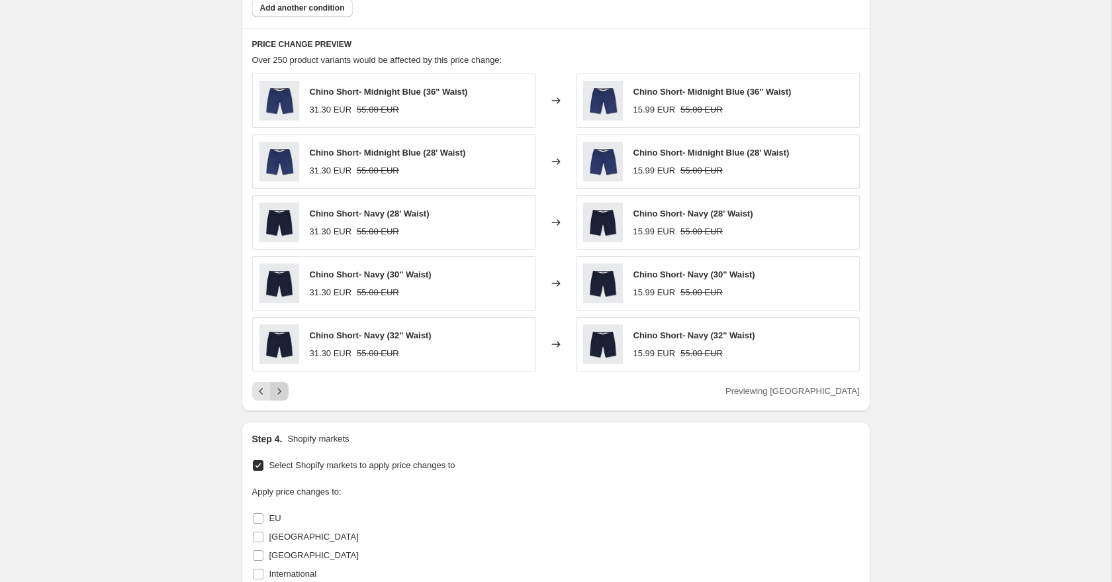
click at [286, 394] on button "Next" at bounding box center [279, 391] width 19 height 19
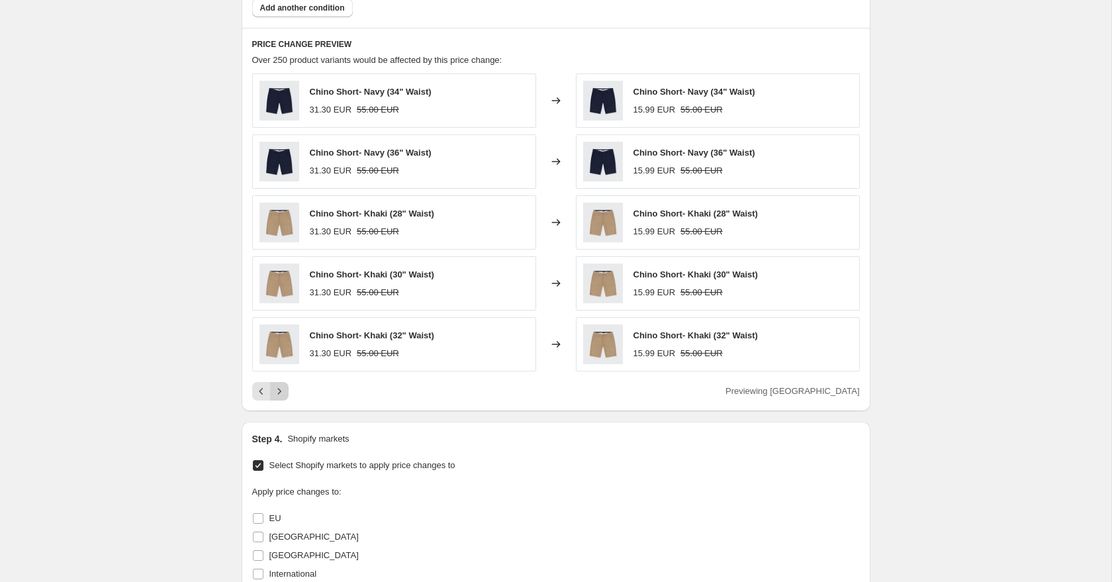
click at [286, 394] on button "Next" at bounding box center [279, 391] width 19 height 19
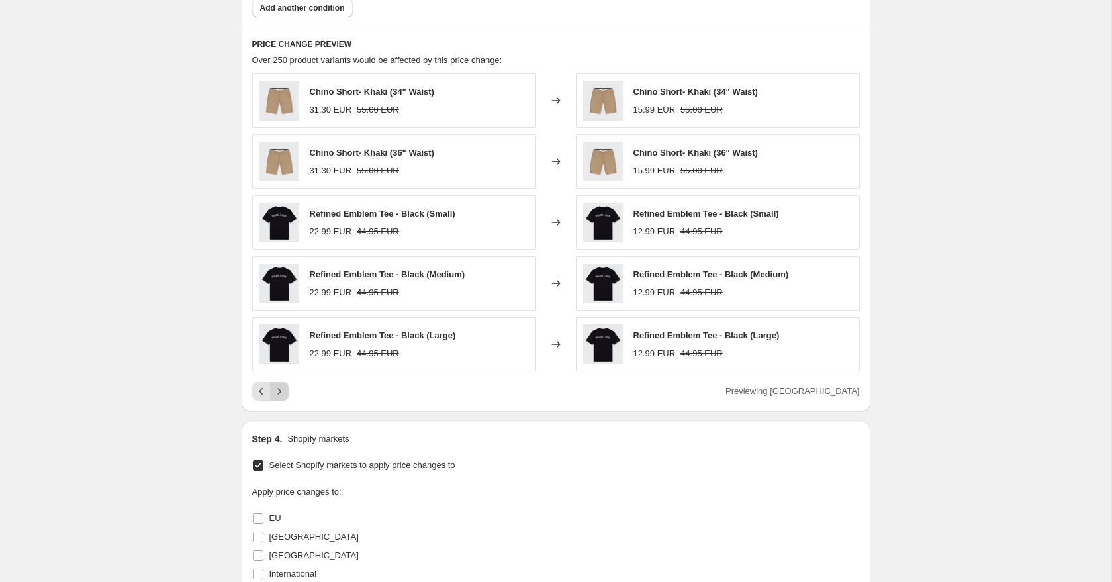
click at [286, 394] on button "Next" at bounding box center [279, 391] width 19 height 19
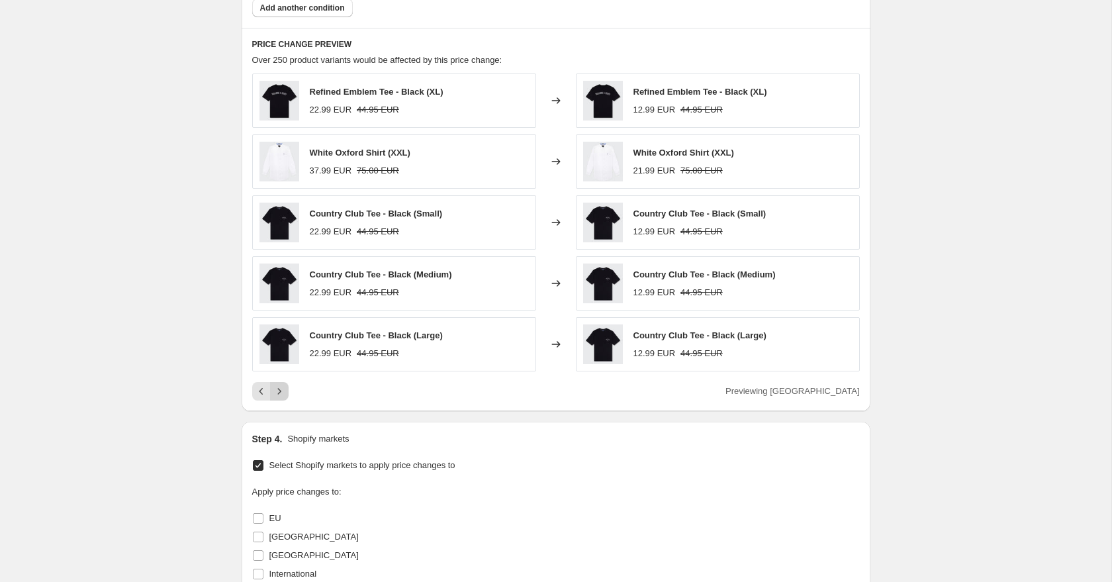
click at [286, 394] on button "Next" at bounding box center [279, 391] width 19 height 19
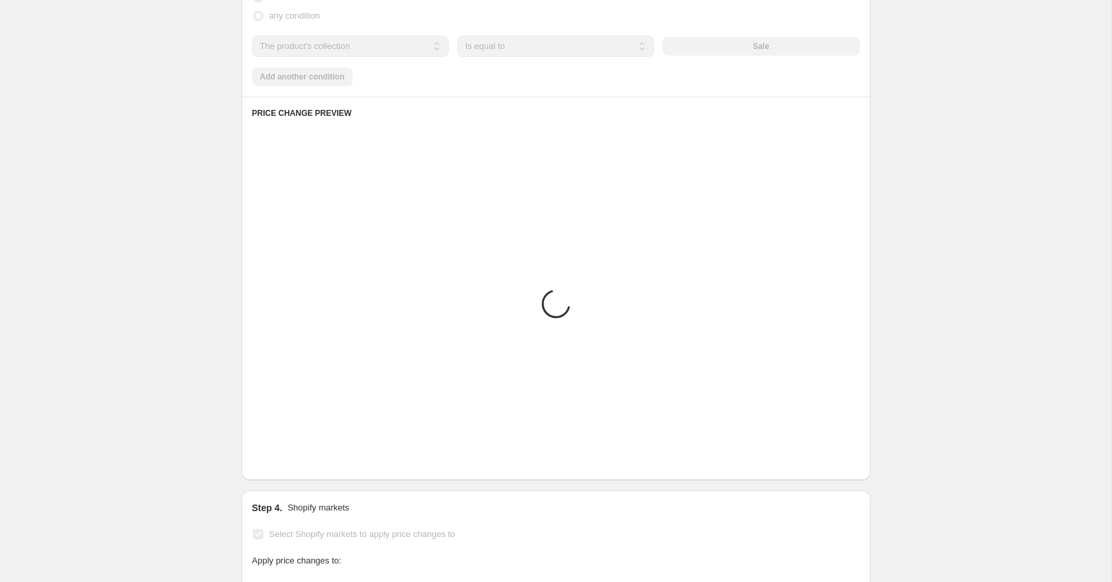
scroll to position [874, 0]
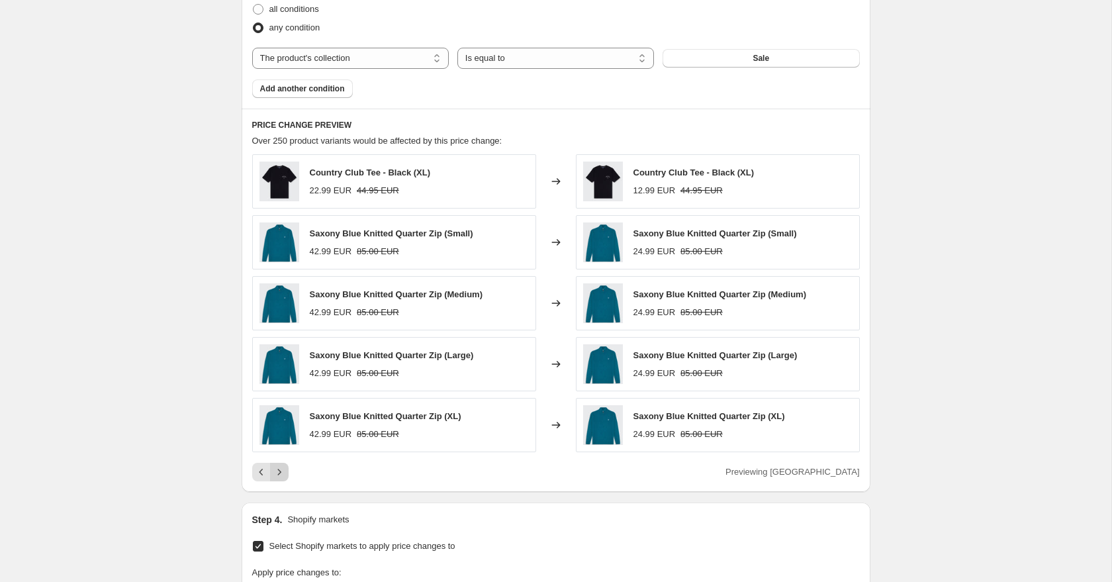
click at [283, 465] on button "Next" at bounding box center [279, 472] width 19 height 19
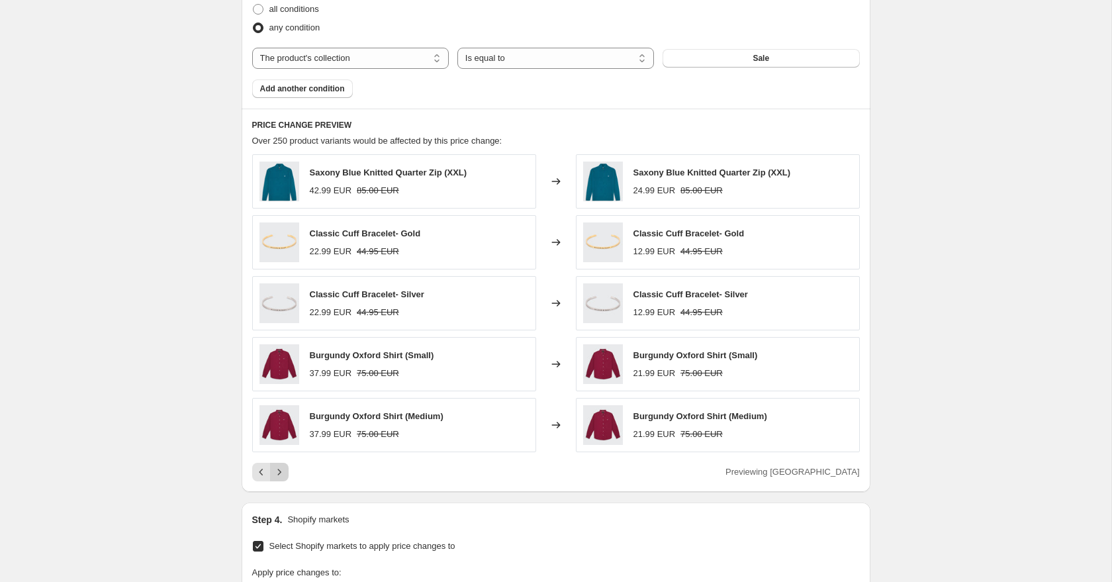
click at [283, 465] on button "Next" at bounding box center [279, 472] width 19 height 19
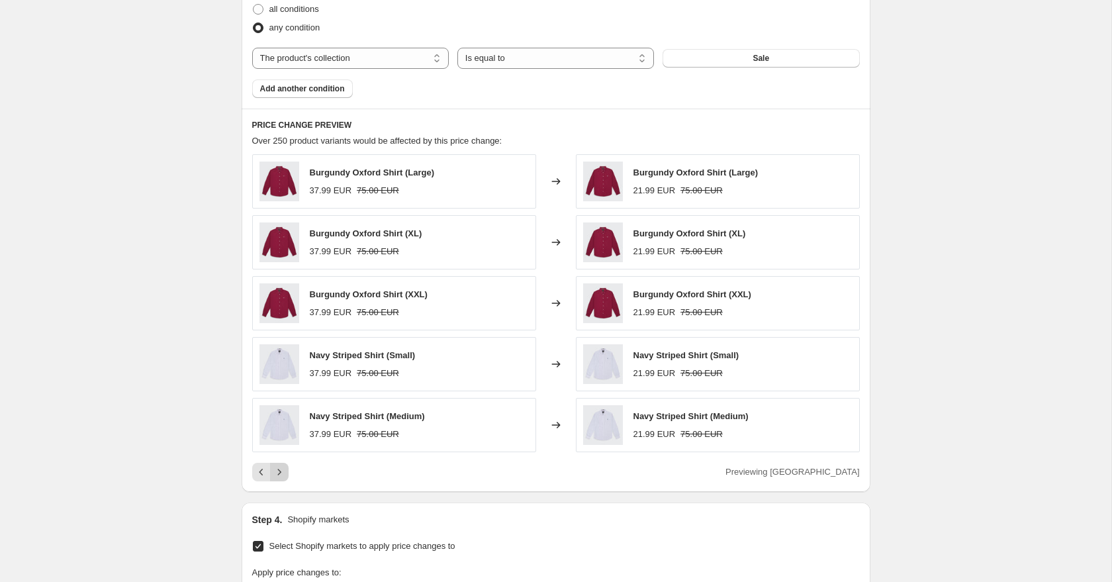
click at [283, 471] on icon "Next" at bounding box center [279, 471] width 13 height 13
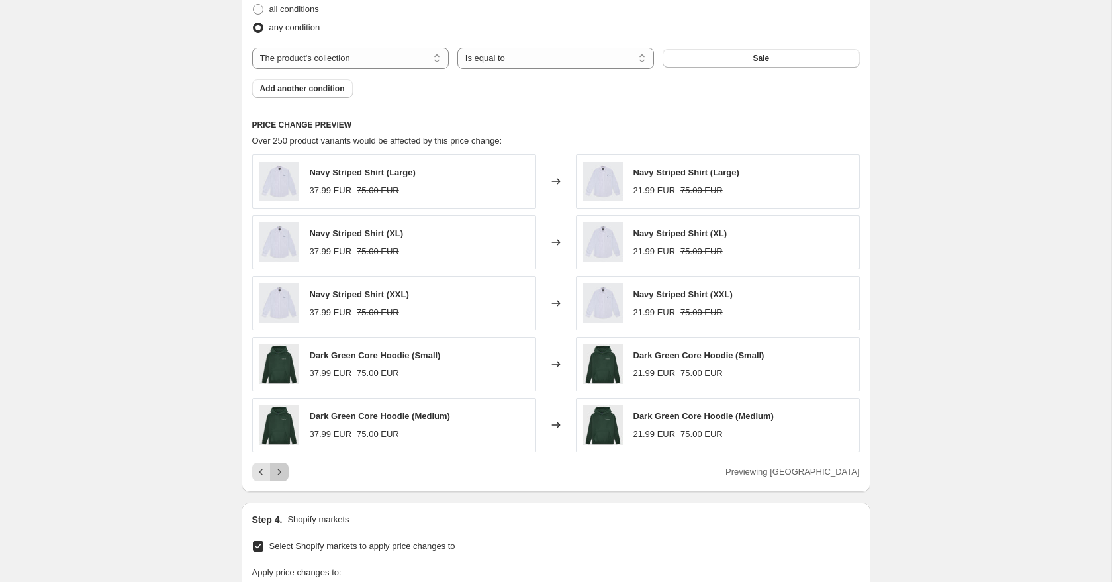
click at [283, 469] on icon "Next" at bounding box center [279, 471] width 13 height 13
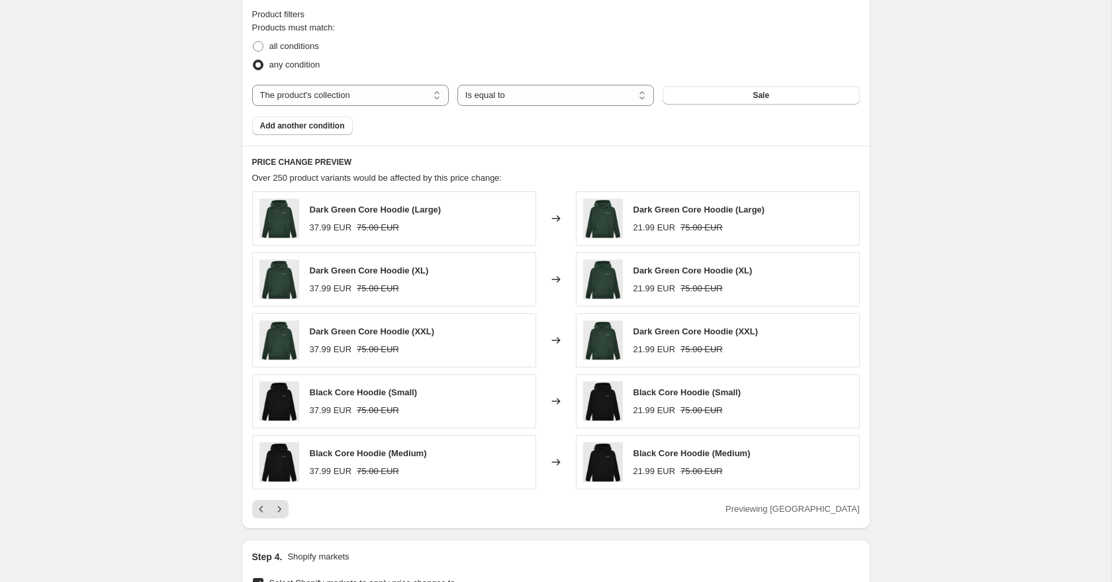
scroll to position [848, 0]
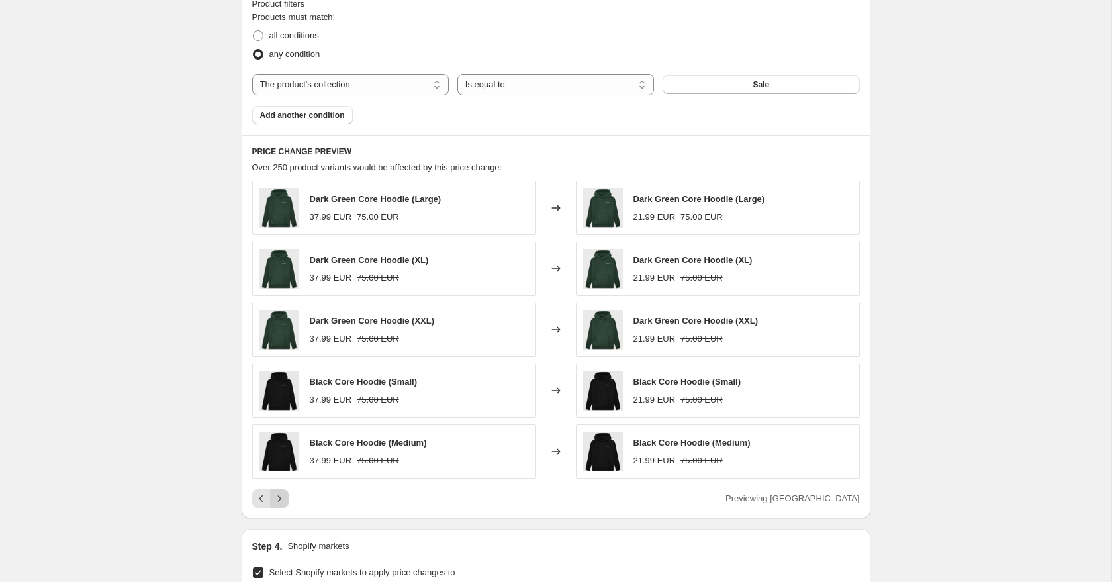
click at [284, 498] on icon "Next" at bounding box center [279, 498] width 13 height 13
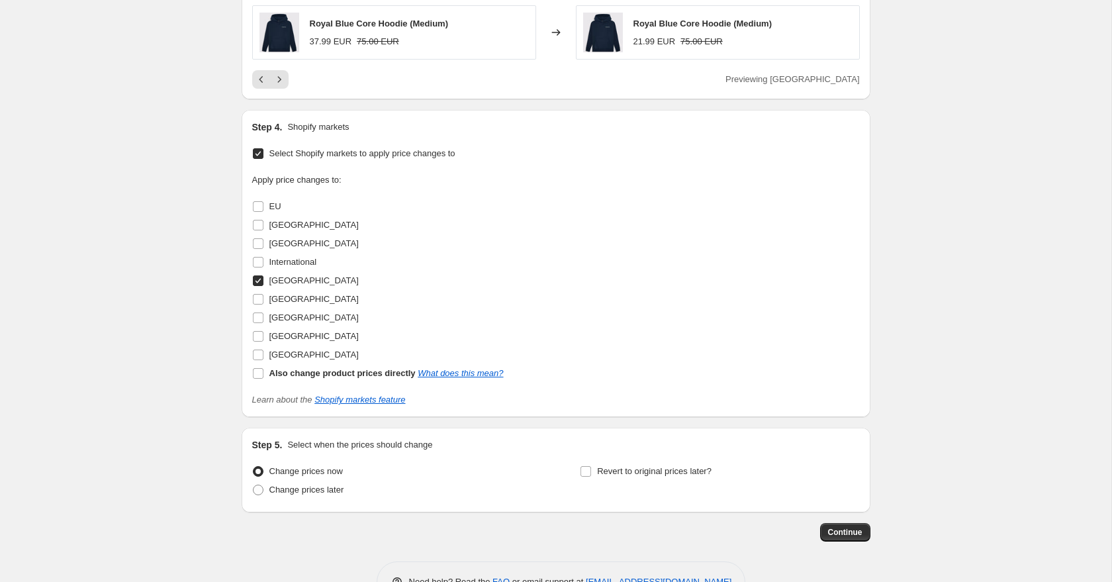
scroll to position [1307, 0]
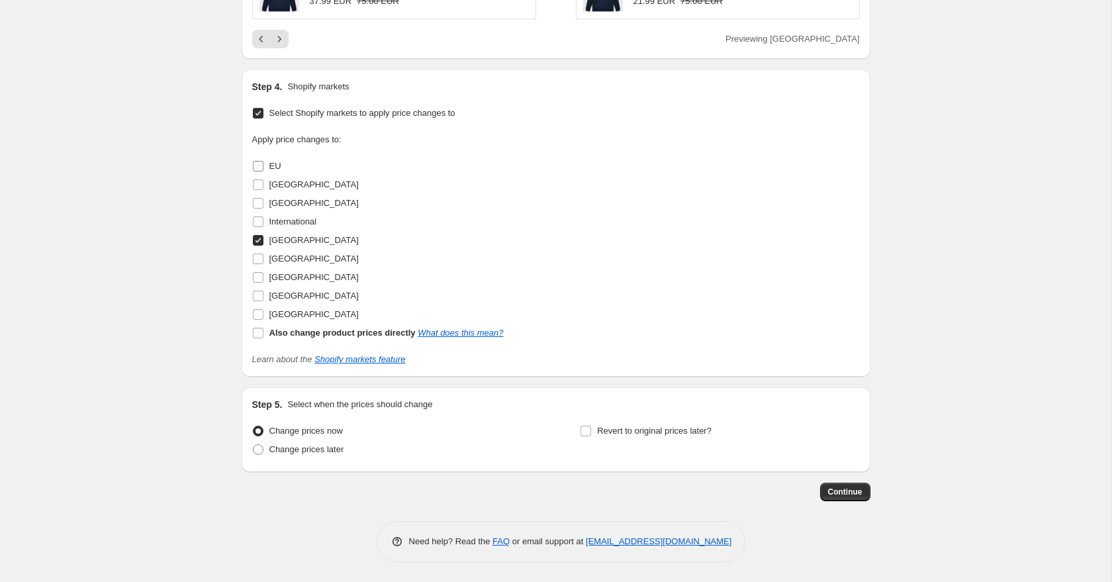
click at [265, 166] on label "EU" at bounding box center [266, 166] width 29 height 19
click at [263, 166] on input "EU" at bounding box center [258, 166] width 11 height 11
checkbox input "true"
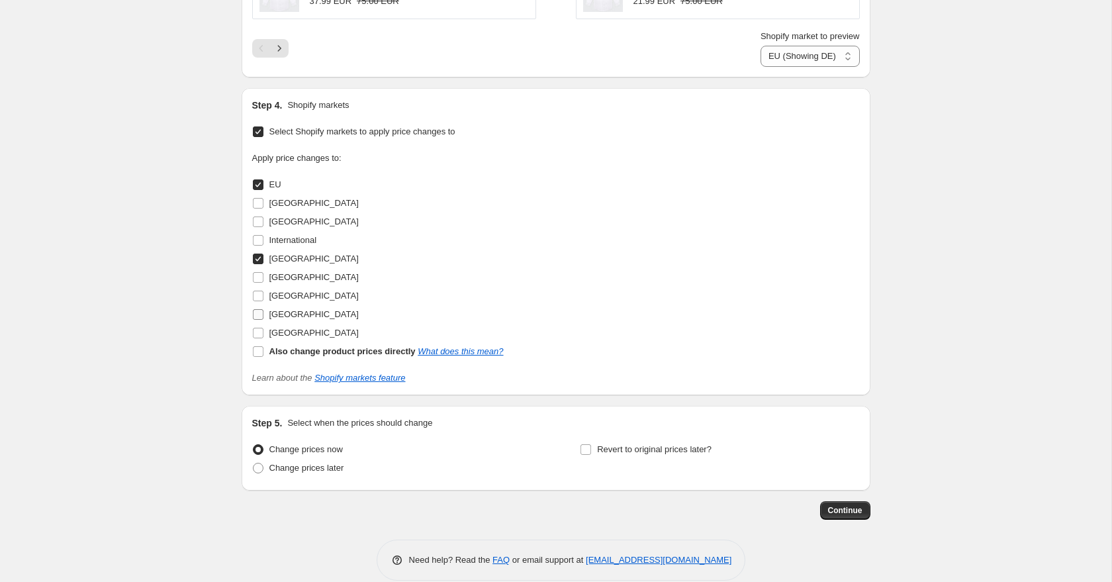
click at [261, 311] on input "United Kingdom" at bounding box center [258, 314] width 11 height 11
checkbox input "true"
click at [261, 333] on input "United States" at bounding box center [258, 333] width 11 height 11
checkbox input "true"
click at [261, 295] on input "UAE" at bounding box center [258, 296] width 11 height 11
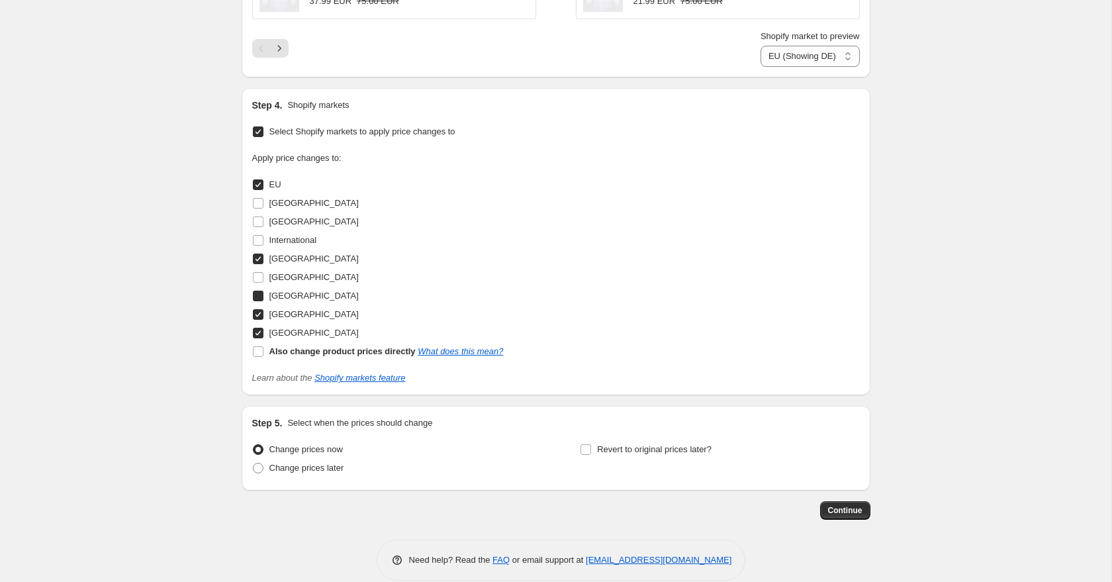
checkbox input "true"
click at [261, 274] on input "Spain" at bounding box center [258, 277] width 11 height 11
checkbox input "true"
click at [261, 349] on input "Also change product prices directly What does this mean?" at bounding box center [258, 351] width 11 height 11
checkbox input "true"
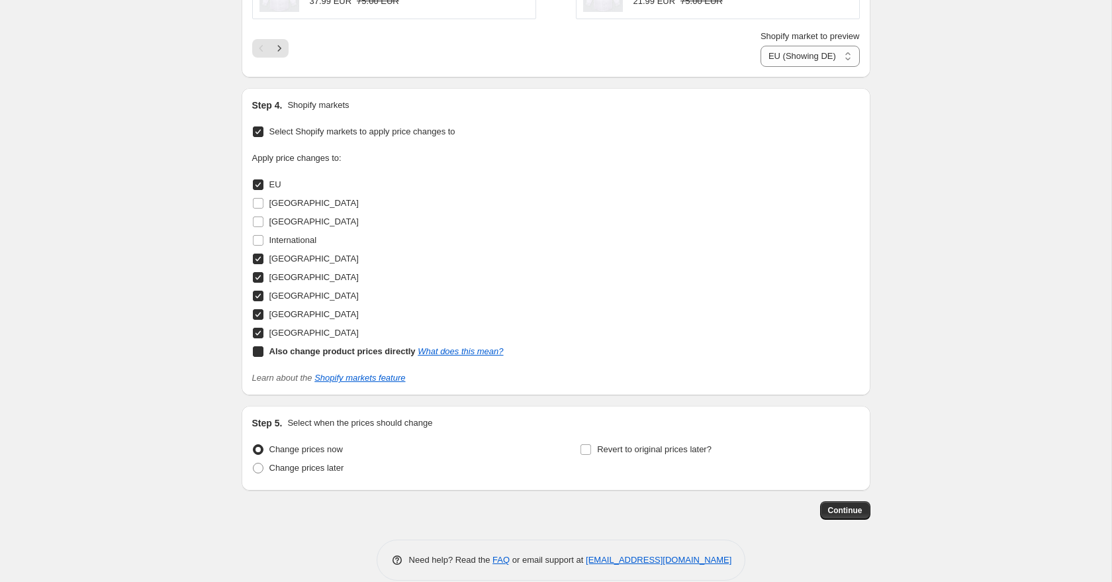
select select "direct"
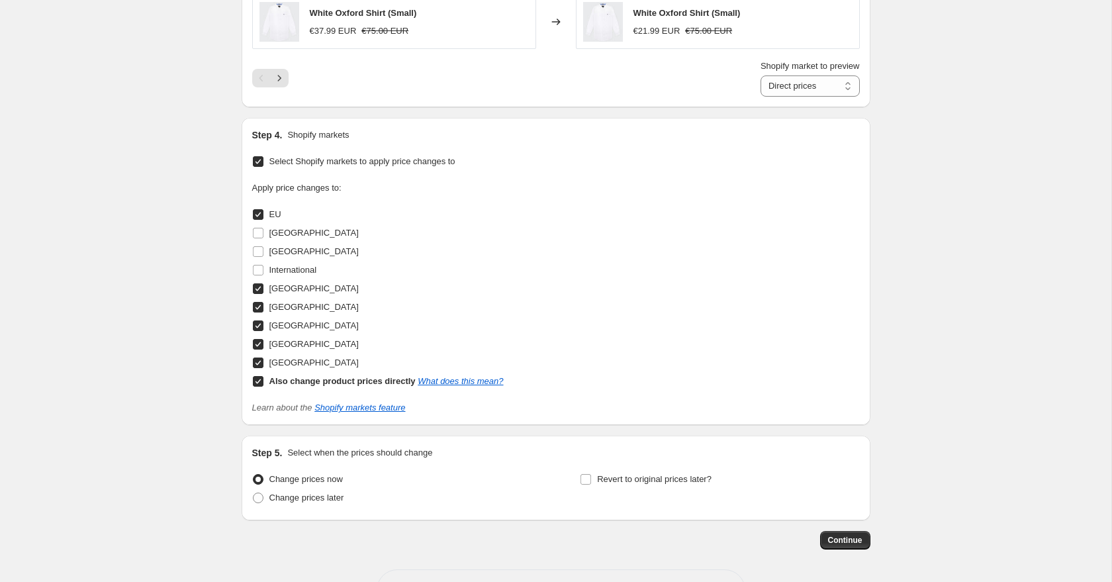
scroll to position [1326, 0]
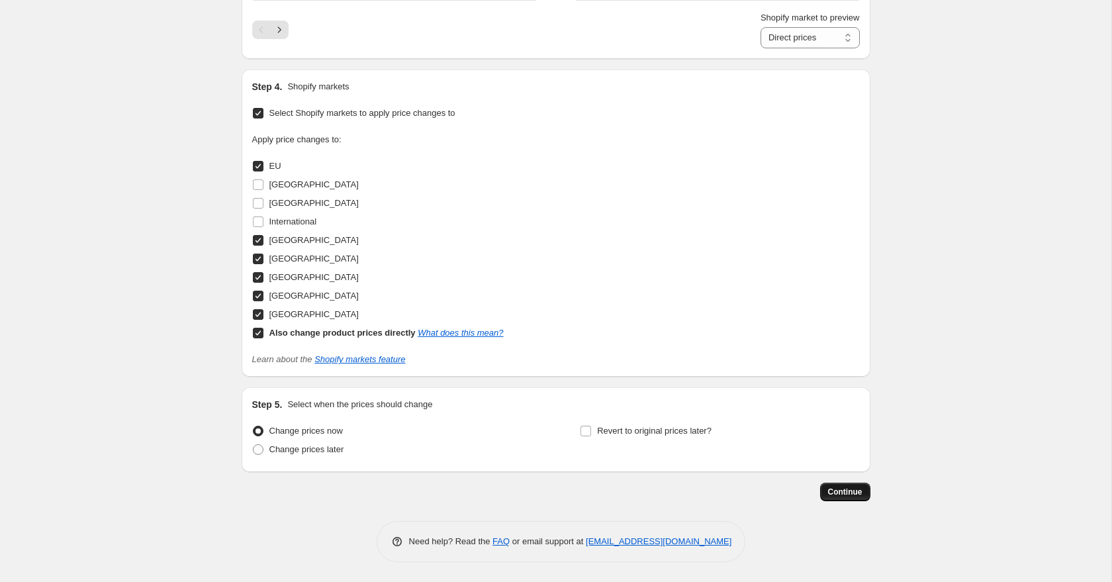
click at [859, 482] on button "Continue" at bounding box center [845, 491] width 50 height 19
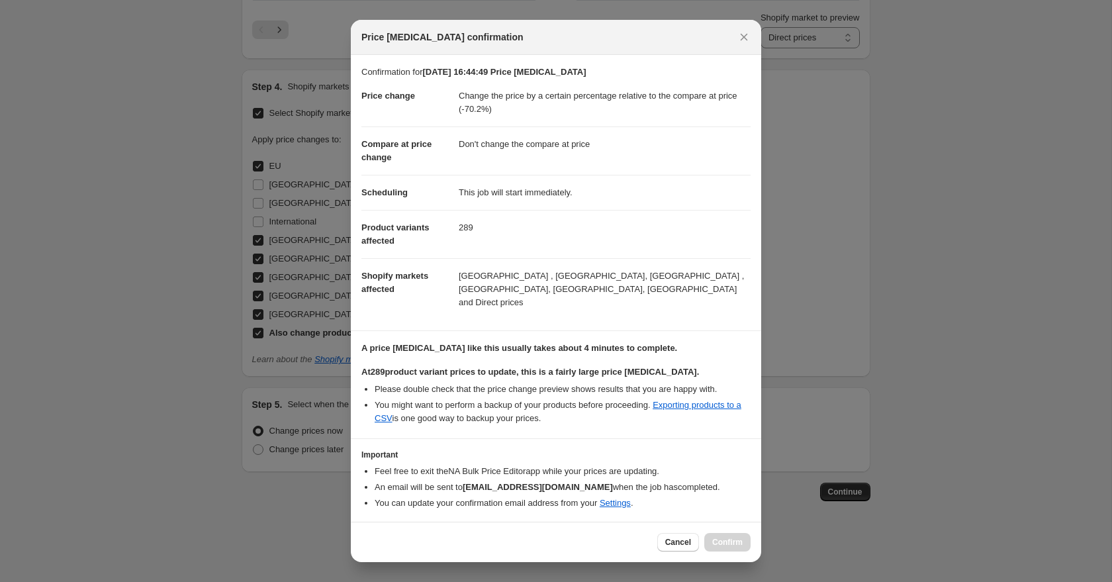
scroll to position [42, 0]
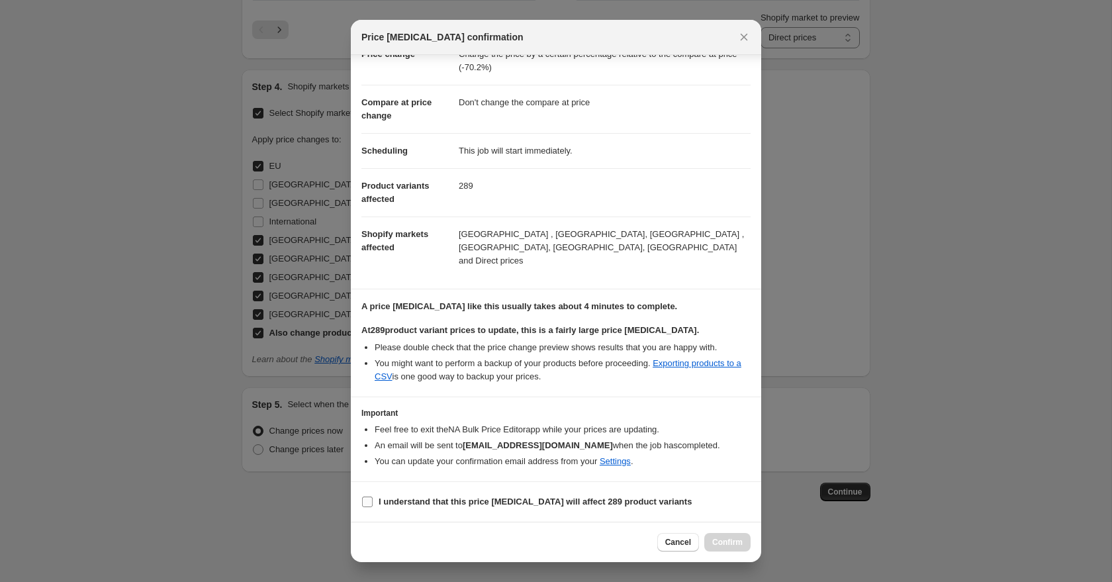
click at [367, 502] on input "I understand that this price change job will affect 289 product variants" at bounding box center [367, 501] width 11 height 11
checkbox input "true"
click at [728, 539] on span "Confirm" at bounding box center [727, 542] width 30 height 11
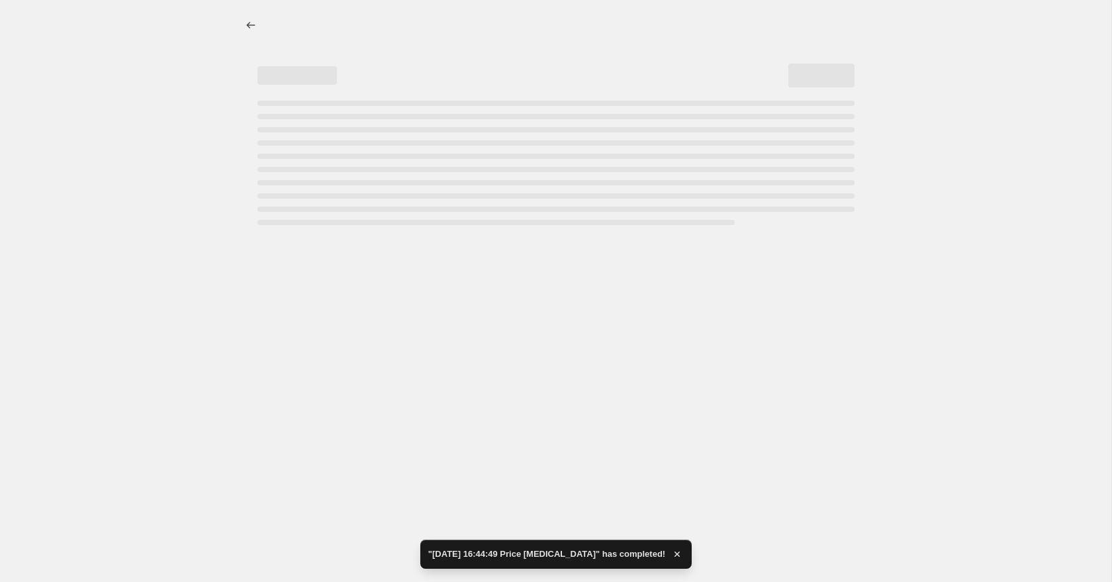
select select "pcap"
select select "no_change"
select select "collection"
